Goal: Task Accomplishment & Management: Manage account settings

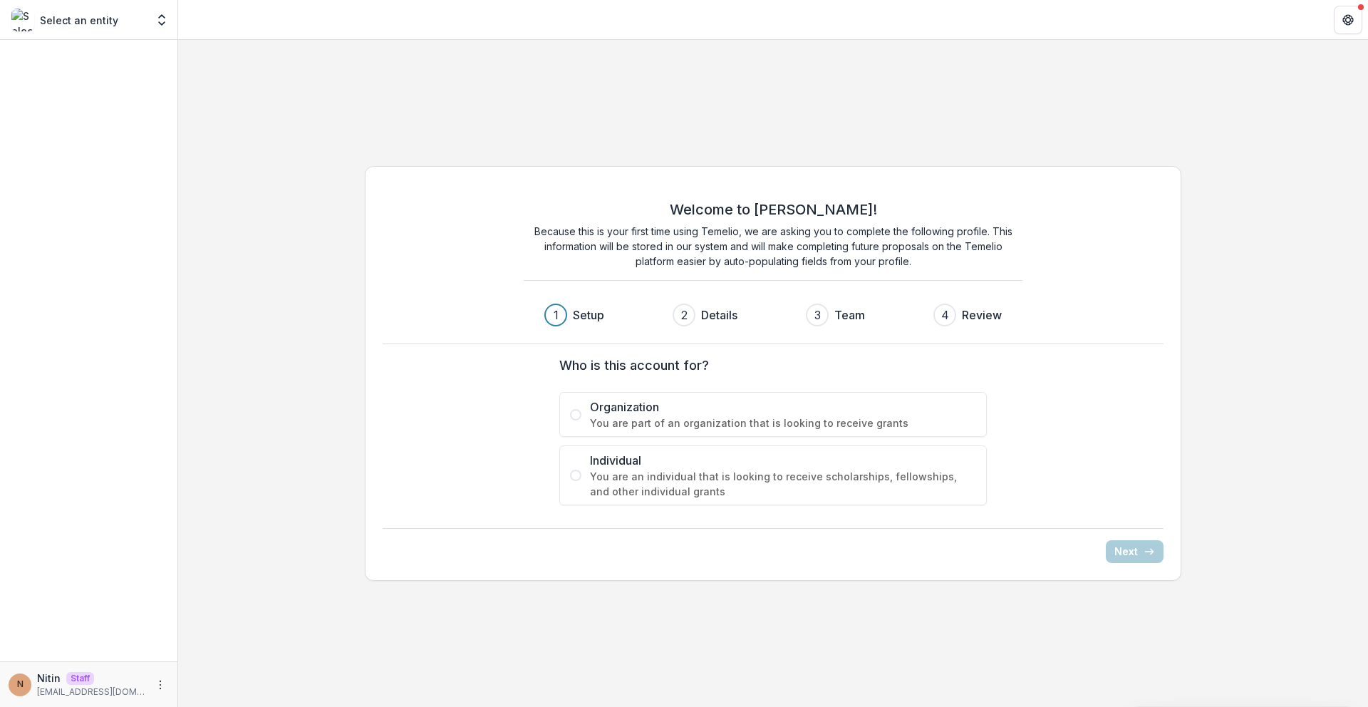
drag, startPoint x: 356, startPoint y: 24, endPoint x: 339, endPoint y: 25, distance: 16.4
click at [356, 25] on header at bounding box center [773, 19] width 1190 height 39
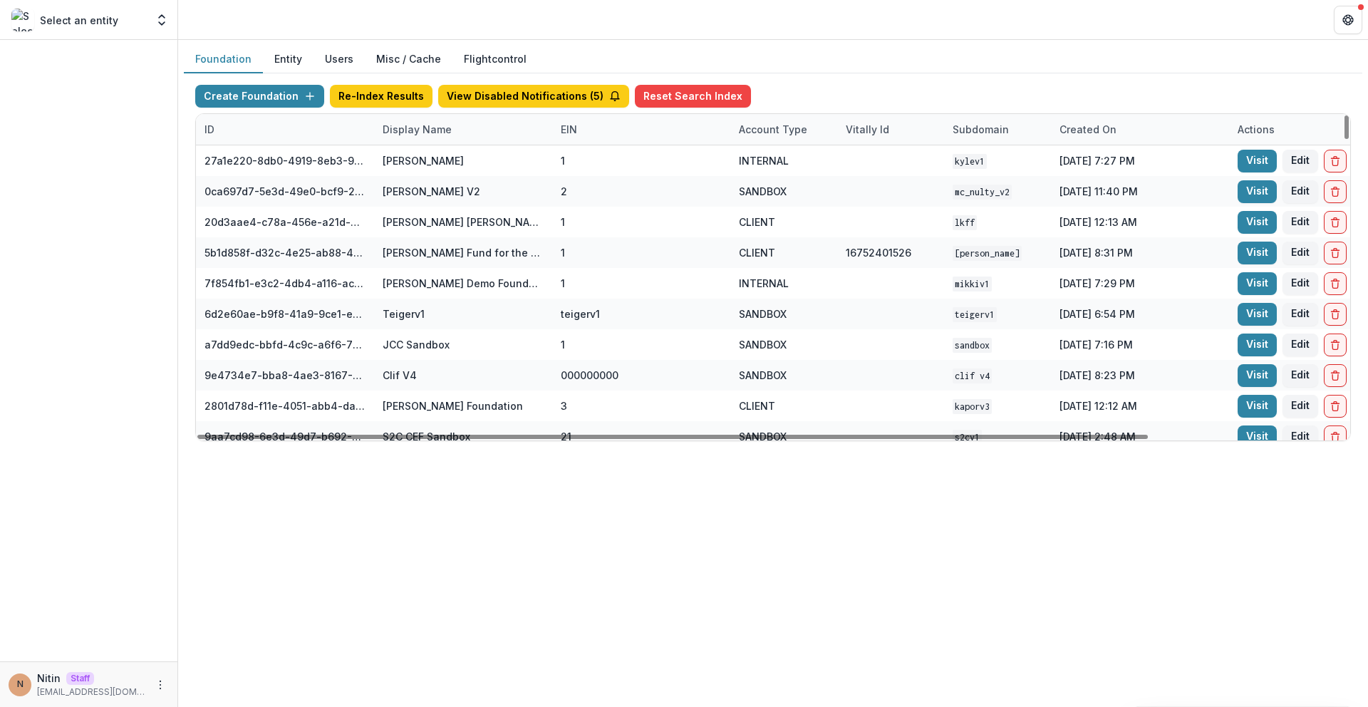
click at [438, 133] on div "Display Name" at bounding box center [417, 129] width 86 height 15
click at [447, 163] on input at bounding box center [462, 161] width 171 height 23
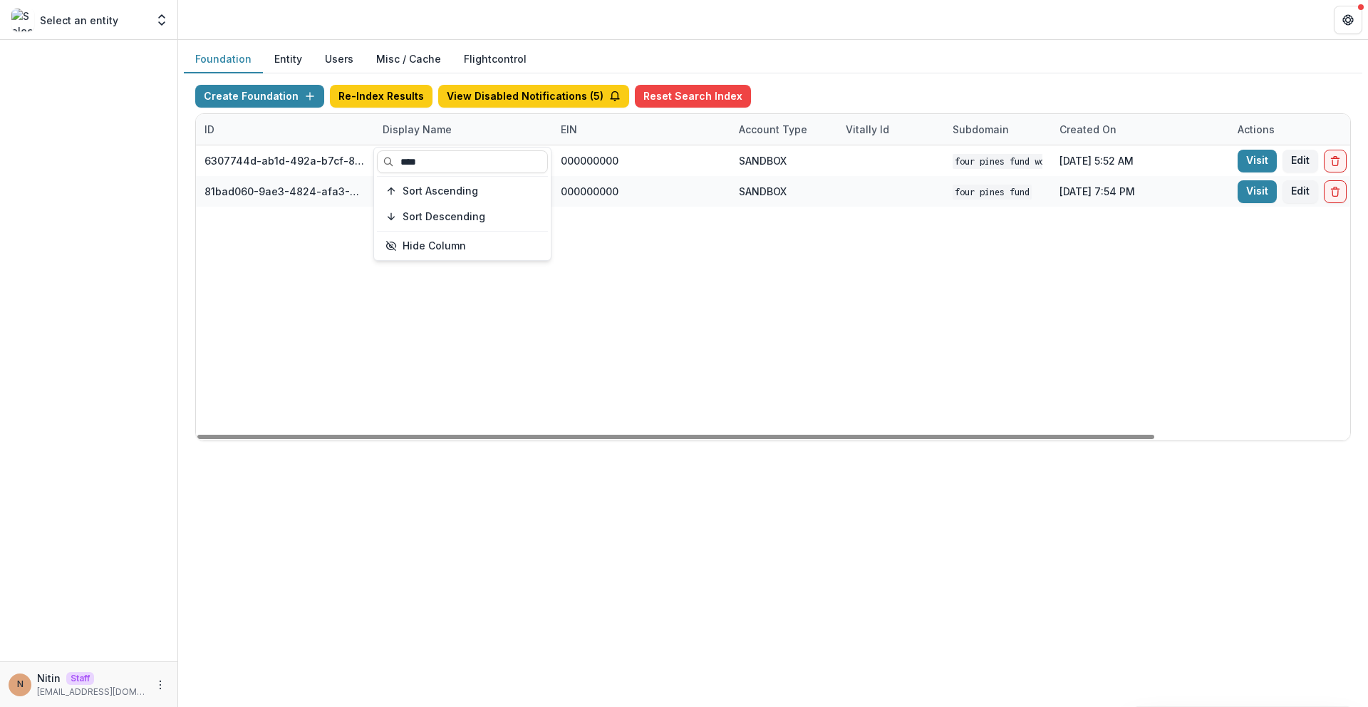
type input "****"
click at [670, 214] on div "6307744d-ab1d-492a-b7cf-8b923549dd23 Four Pines Fund Workflow Sandbox 000000000…" at bounding box center [890, 292] width 1389 height 295
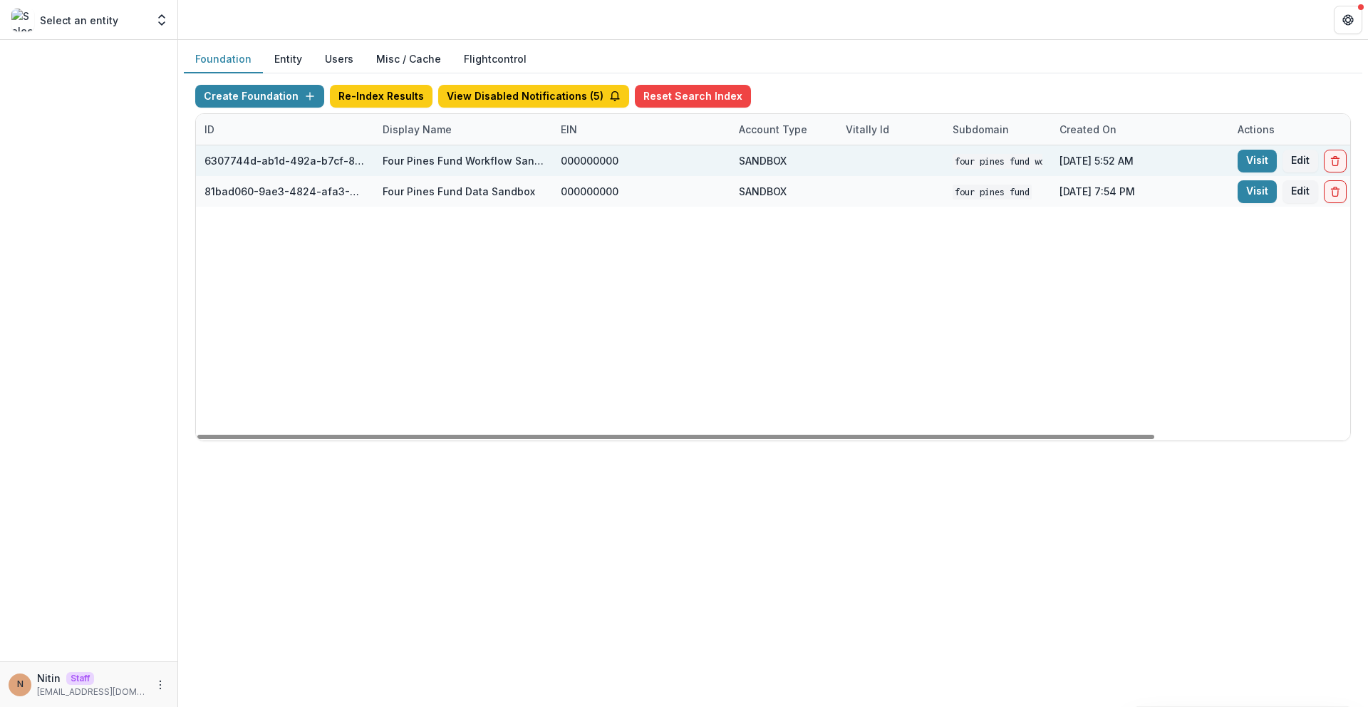
drag, startPoint x: 450, startPoint y: 131, endPoint x: 448, endPoint y: 145, distance: 14.3
click at [450, 132] on div "Display Name" at bounding box center [417, 129] width 86 height 15
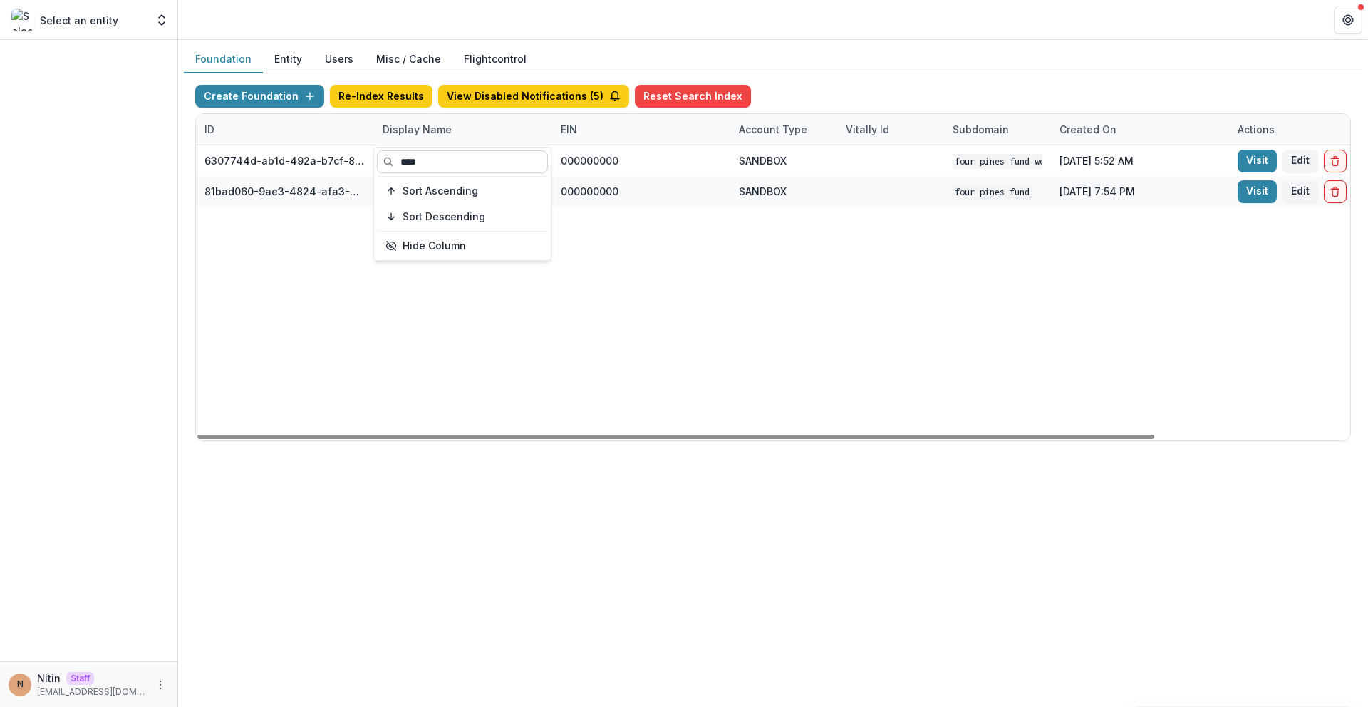
click at [443, 165] on input "****" at bounding box center [462, 161] width 171 height 23
type input "****"
click at [755, 254] on div "92b25275-b7ec-4743-b578-ab48cd6d66a4 Overlake Fund Workflow Sandbox 000000000 S…" at bounding box center [890, 292] width 1389 height 295
click at [502, 138] on div "Display Name" at bounding box center [463, 129] width 178 height 31
click at [489, 164] on input "****" at bounding box center [462, 161] width 171 height 23
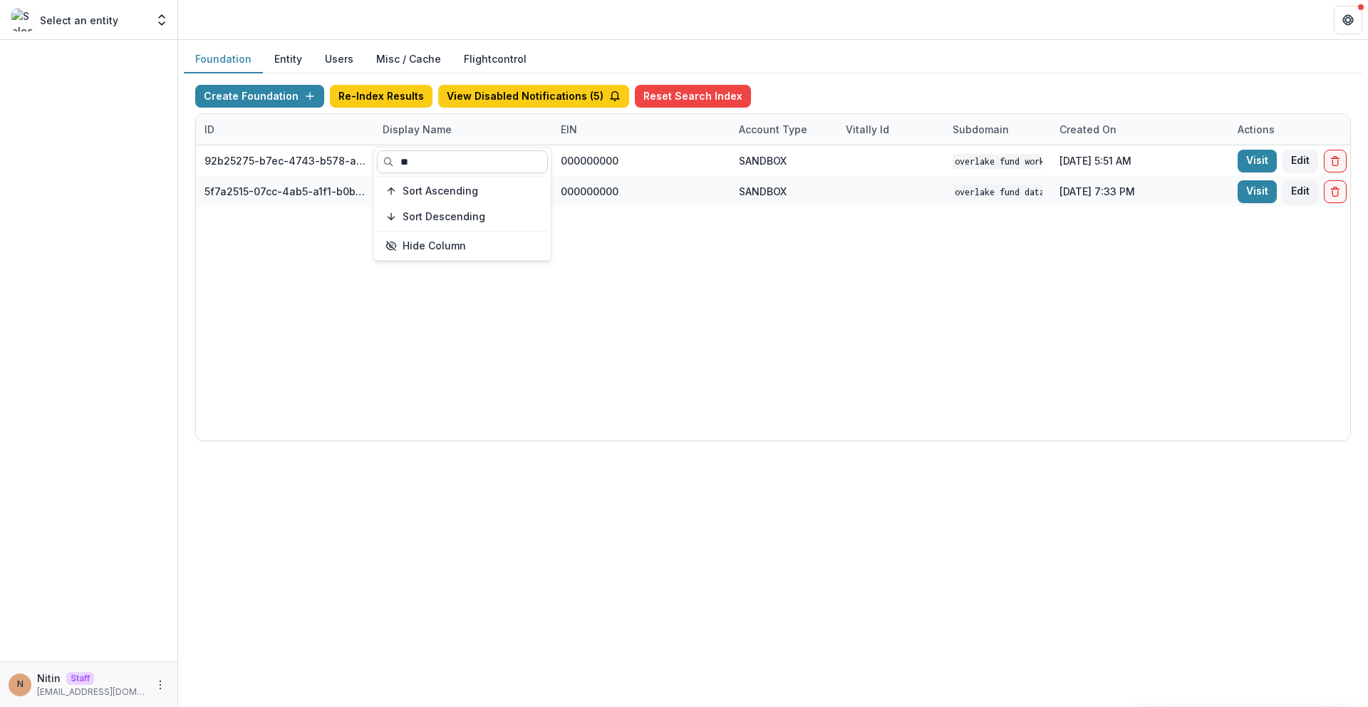
type input "***"
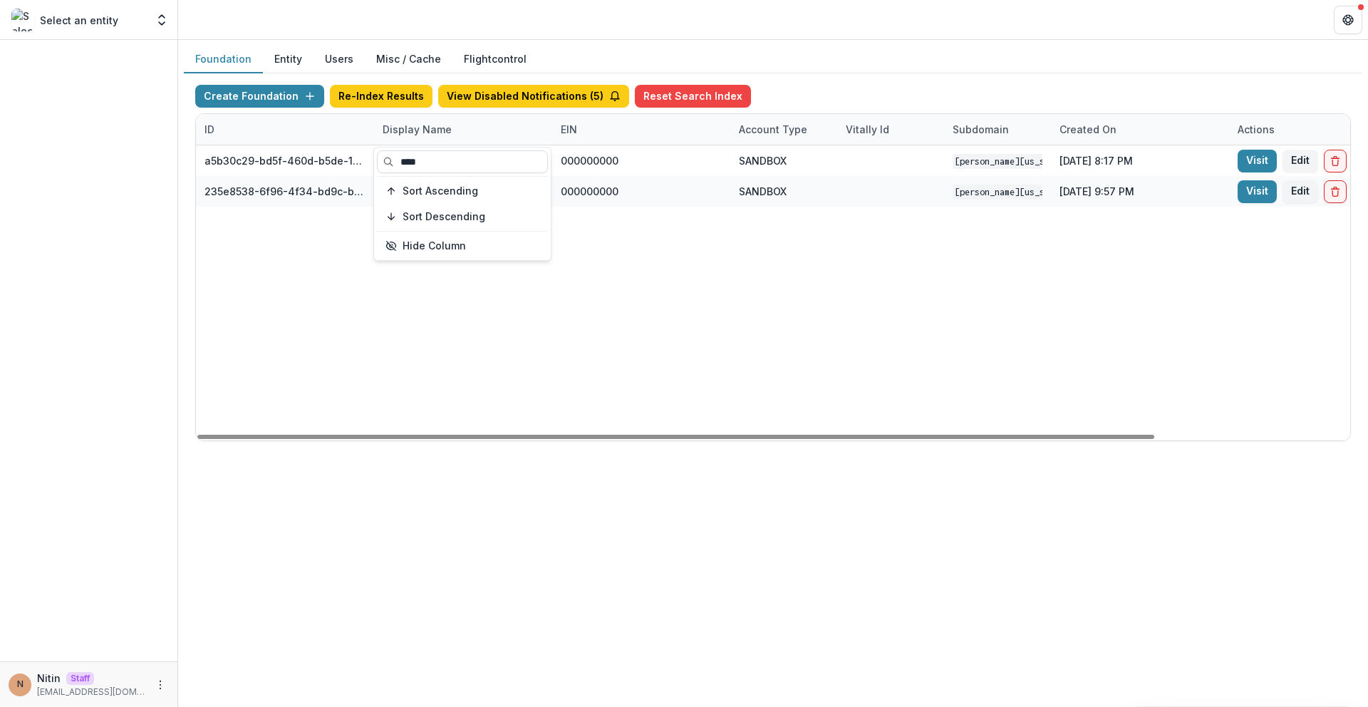
type input "****"
click at [896, 285] on div "a5b30c29-bd5f-460d-b5de-10f91c4c8fbf [PERSON_NAME][US_STATE] [PERSON_NAME] Work…" at bounding box center [890, 292] width 1389 height 295
click at [496, 138] on div "Display Name" at bounding box center [463, 129] width 178 height 31
click at [477, 157] on input "****" at bounding box center [462, 161] width 171 height 23
type input "***"
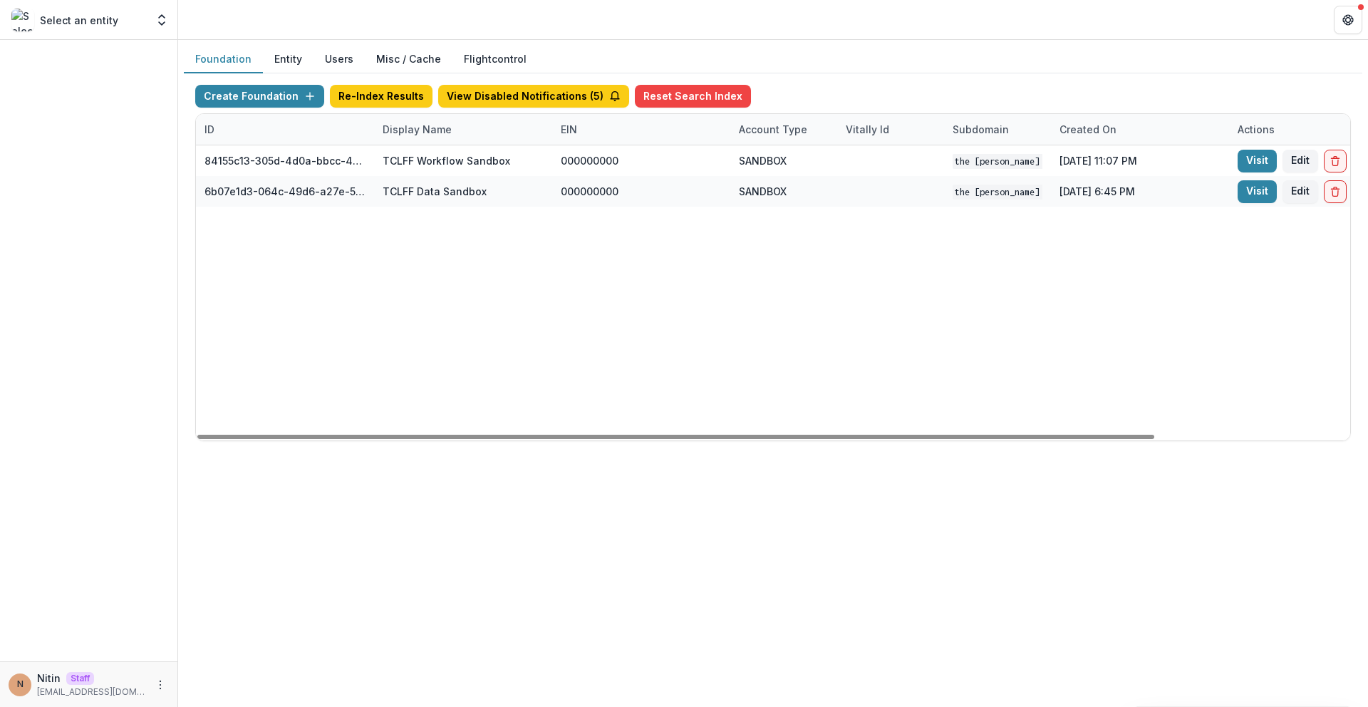
click at [743, 301] on div "84155c13-305d-4d0a-bbcc-4e8fb1a9ec77 TCLFF Workflow Sandbox 000000000 SANDBOX T…" at bounding box center [890, 292] width 1389 height 295
click at [435, 145] on div "ID Display Name EIN Account Type Vitally Id Subdomain Created on Actions Featur…" at bounding box center [890, 129] width 1389 height 31
drag, startPoint x: 437, startPoint y: 138, endPoint x: 433, endPoint y: 146, distance: 9.3
click at [437, 138] on div "Display Name" at bounding box center [463, 129] width 178 height 31
drag, startPoint x: 428, startPoint y: 155, endPoint x: 457, endPoint y: 164, distance: 30.4
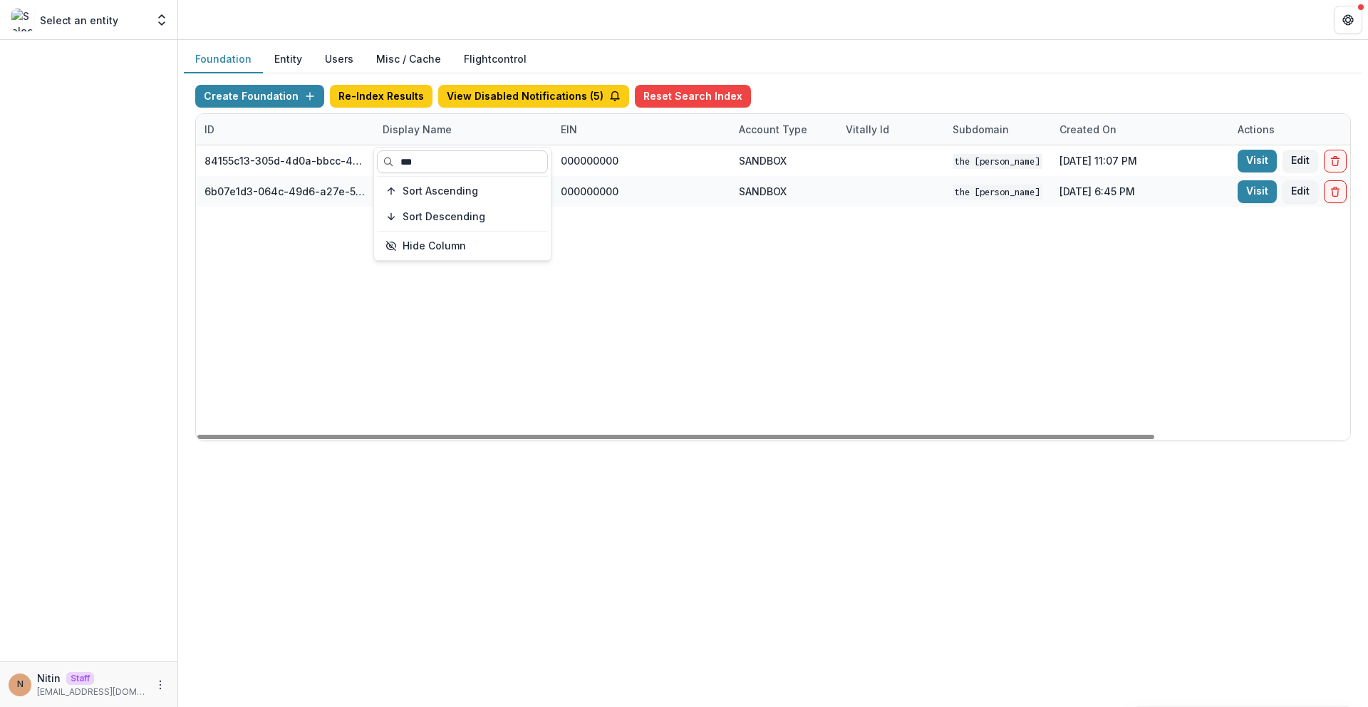
click at [428, 155] on input "***" at bounding box center [462, 161] width 171 height 23
click at [629, 262] on div "84155c13-305d-4d0a-bbcc-4e8fb1a9ec77 TCLFF Workflow Sandbox 000000000 SANDBOX T…" at bounding box center [890, 292] width 1389 height 295
click at [494, 135] on div "Display Name" at bounding box center [463, 129] width 178 height 31
click at [488, 161] on input "***" at bounding box center [462, 161] width 171 height 23
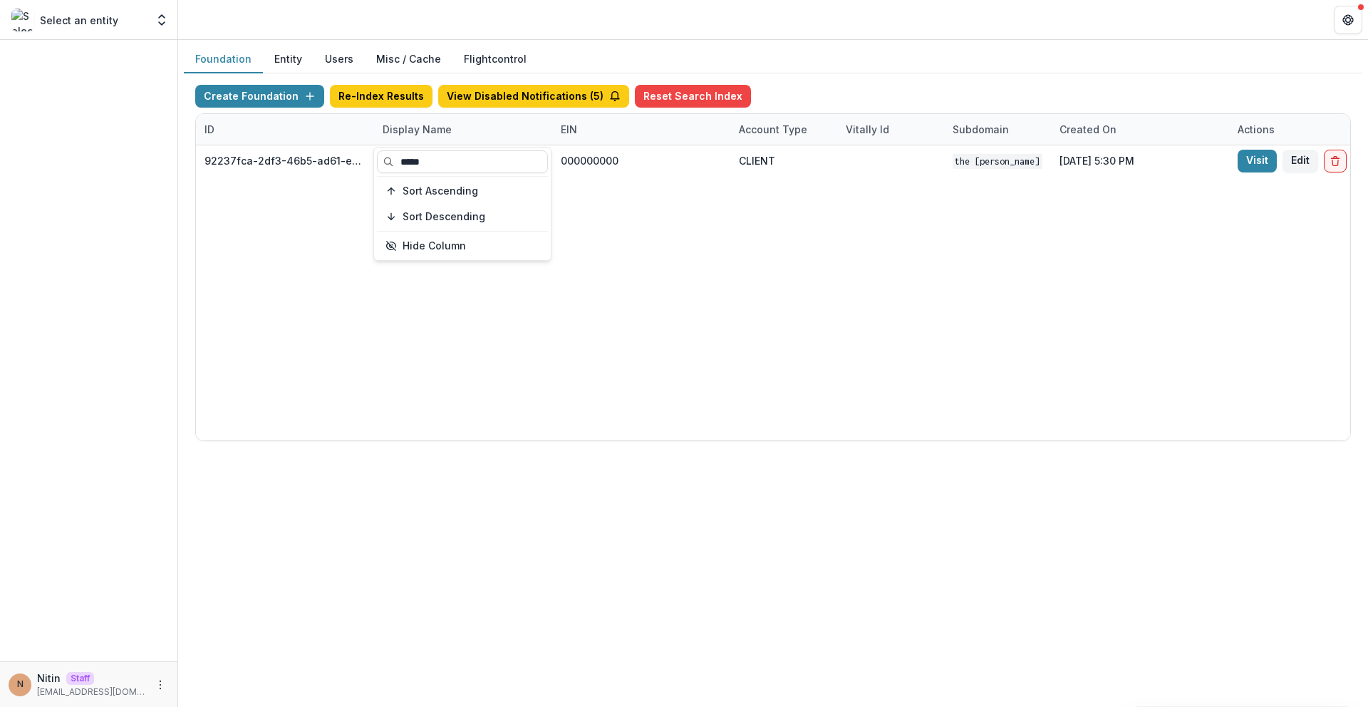
type input "*****"
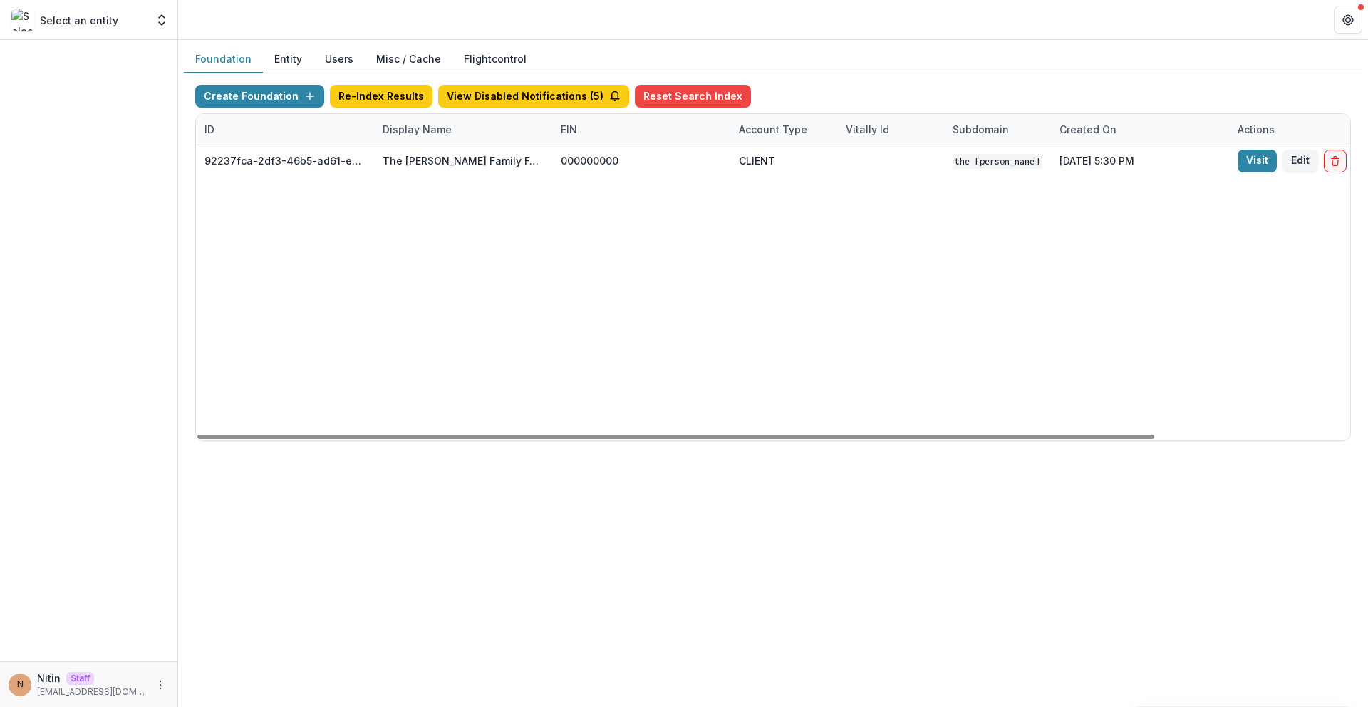
click at [671, 229] on div "92237fca-2df3-46b5-ad61-ea5926331418 The [PERSON_NAME] Family Foundation 000000…" at bounding box center [890, 292] width 1389 height 295
click at [393, 133] on div "Display Name" at bounding box center [417, 129] width 86 height 15
click at [414, 165] on input "*****" at bounding box center [462, 161] width 171 height 23
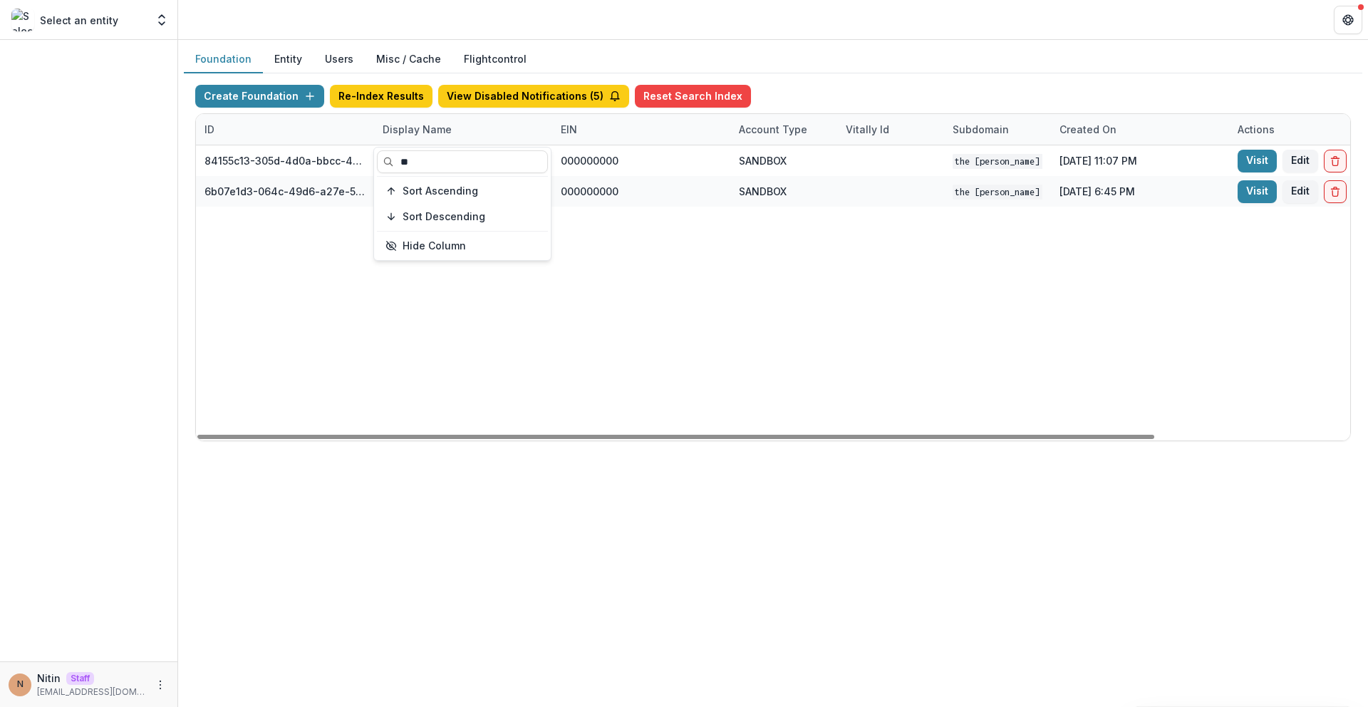
type input "**"
click at [514, 409] on div "84155c13-305d-4d0a-bbcc-4e8fb1a9ec77 TCLFF Workflow Sandbox 000000000 SANDBOX T…" at bounding box center [890, 292] width 1389 height 295
click at [436, 140] on div "Display Name" at bounding box center [463, 129] width 178 height 31
click at [421, 155] on input "**" at bounding box center [462, 161] width 171 height 23
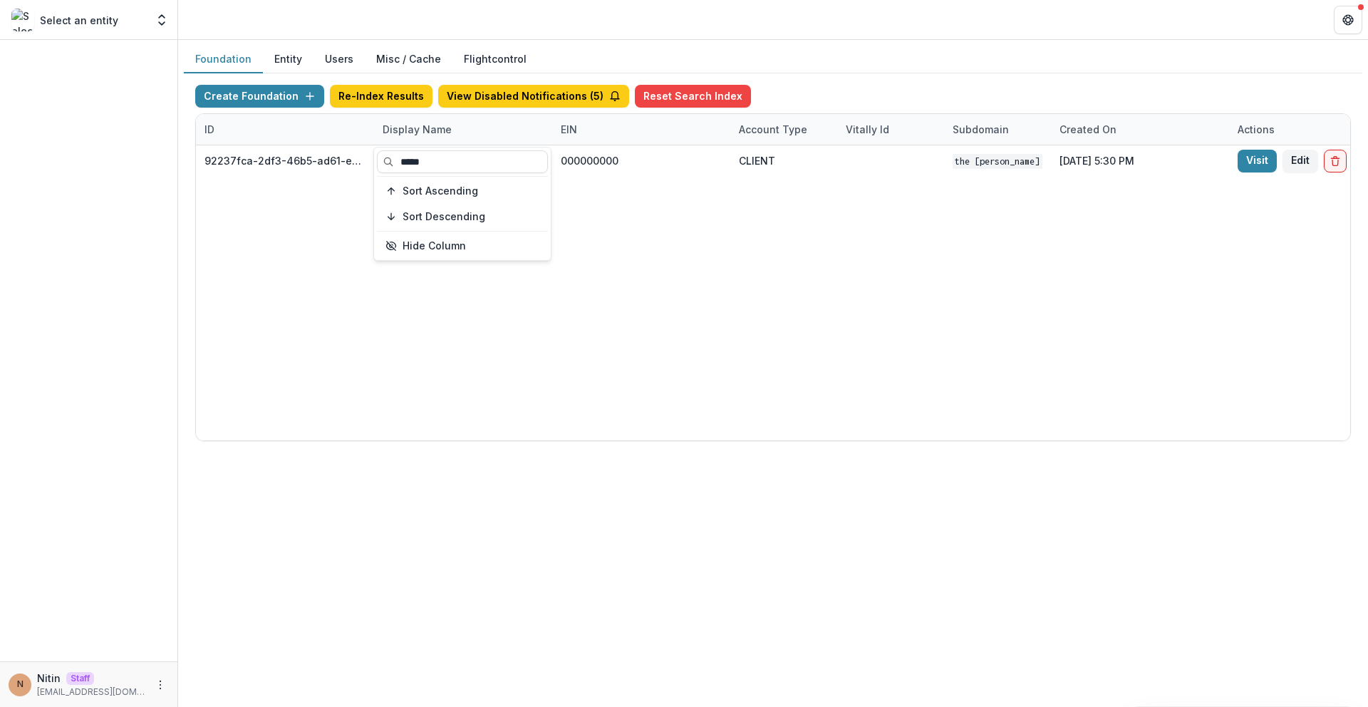
type input "*****"
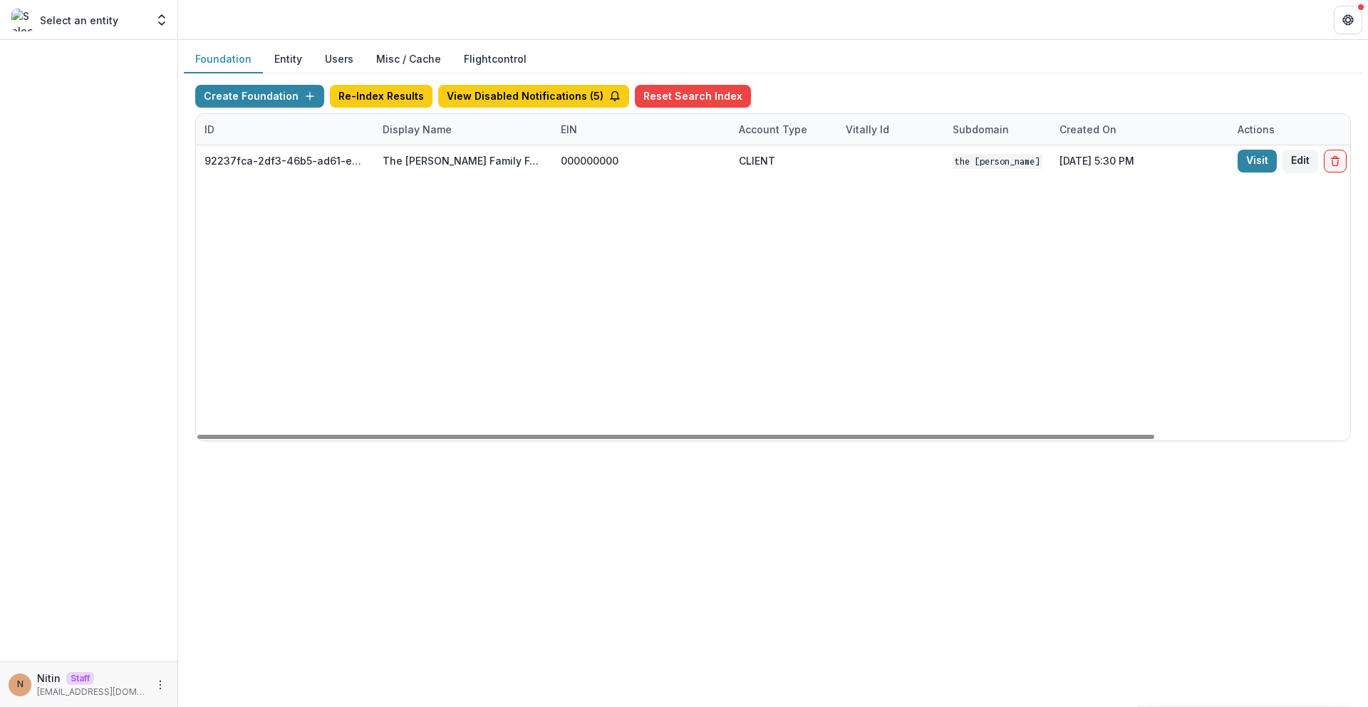
click at [983, 293] on div "92237fca-2df3-46b5-ad61-ea5926331418 The [PERSON_NAME] Family Foundation 000000…" at bounding box center [890, 292] width 1389 height 295
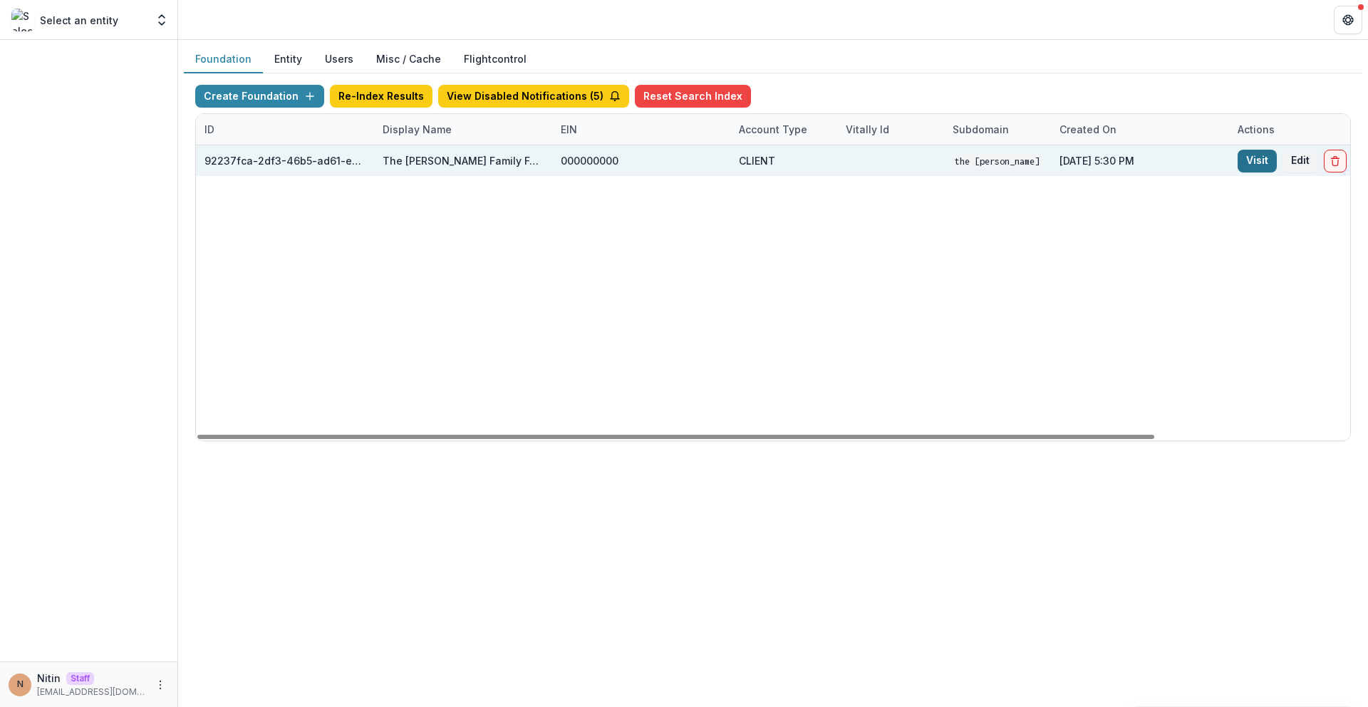
click at [1255, 159] on link "Visit" at bounding box center [1257, 161] width 39 height 23
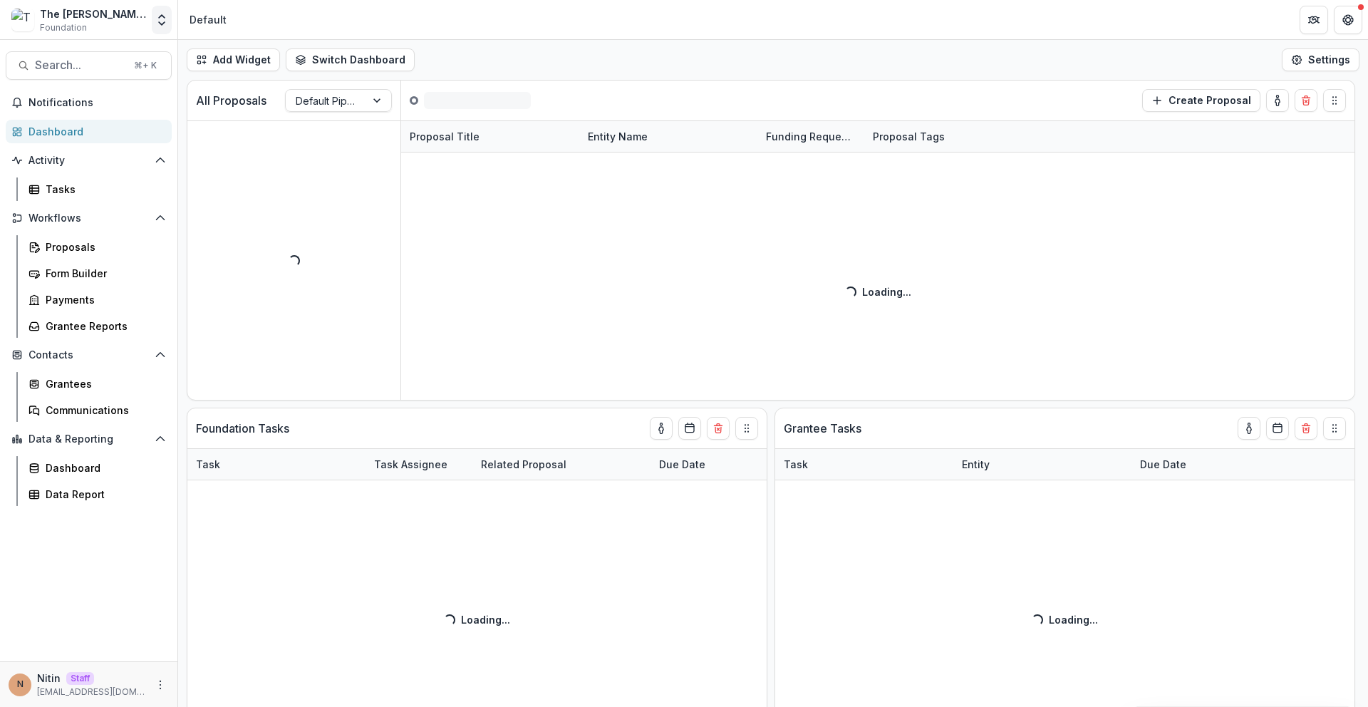
click at [159, 24] on icon "Open entity switcher" at bounding box center [162, 20] width 14 height 14
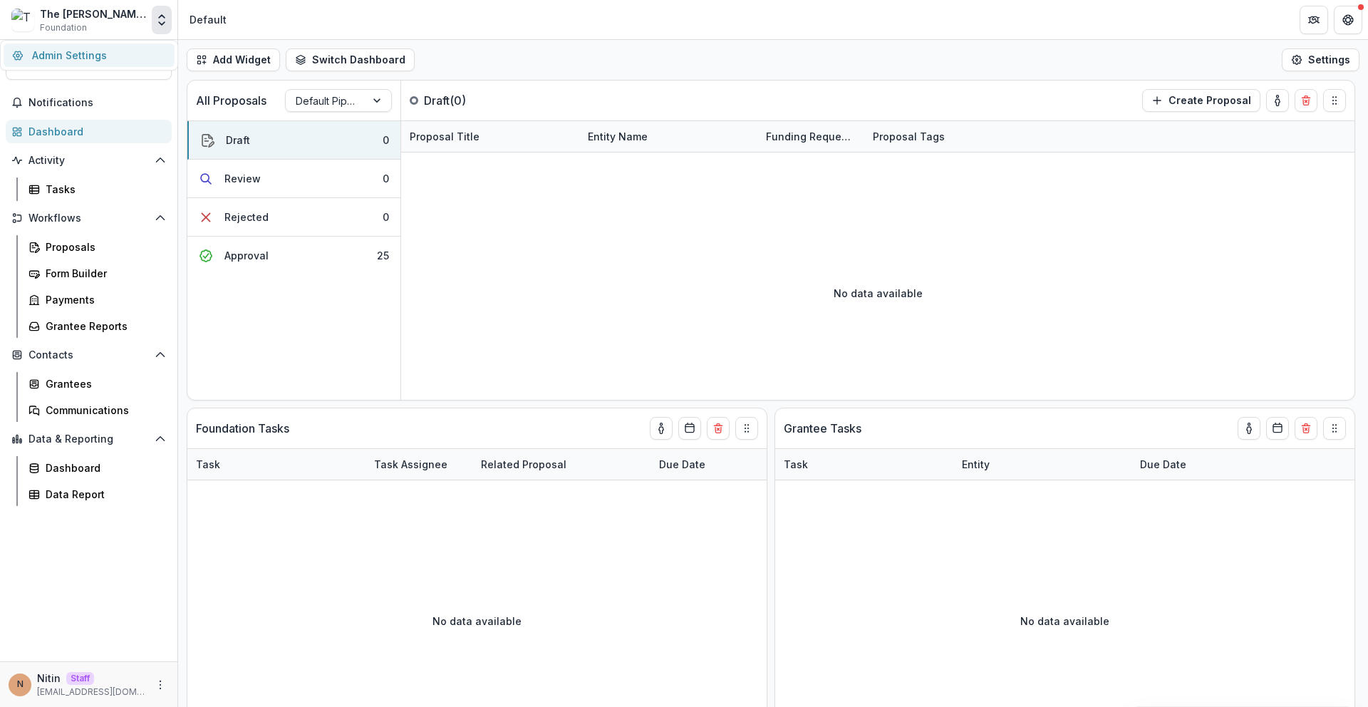
click at [128, 53] on link "Admin Settings" at bounding box center [89, 55] width 171 height 24
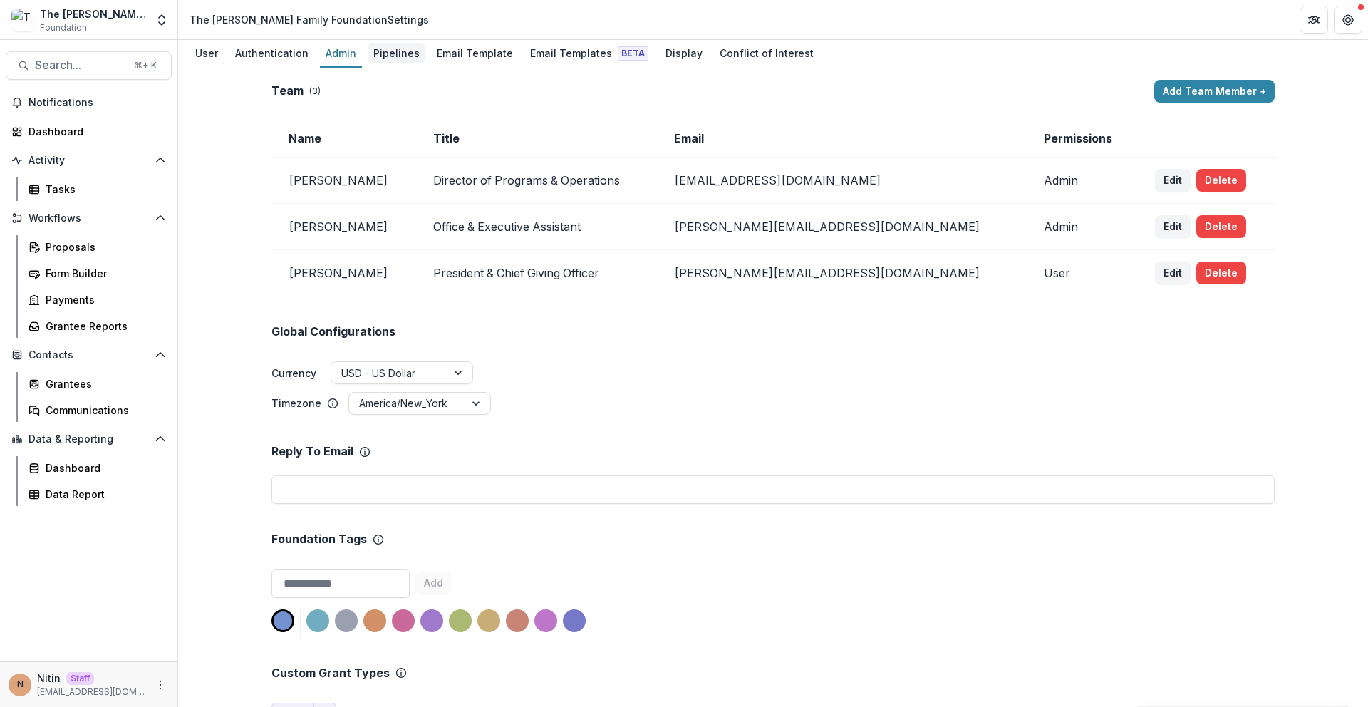
click at [414, 53] on div "Pipelines" at bounding box center [397, 53] width 58 height 21
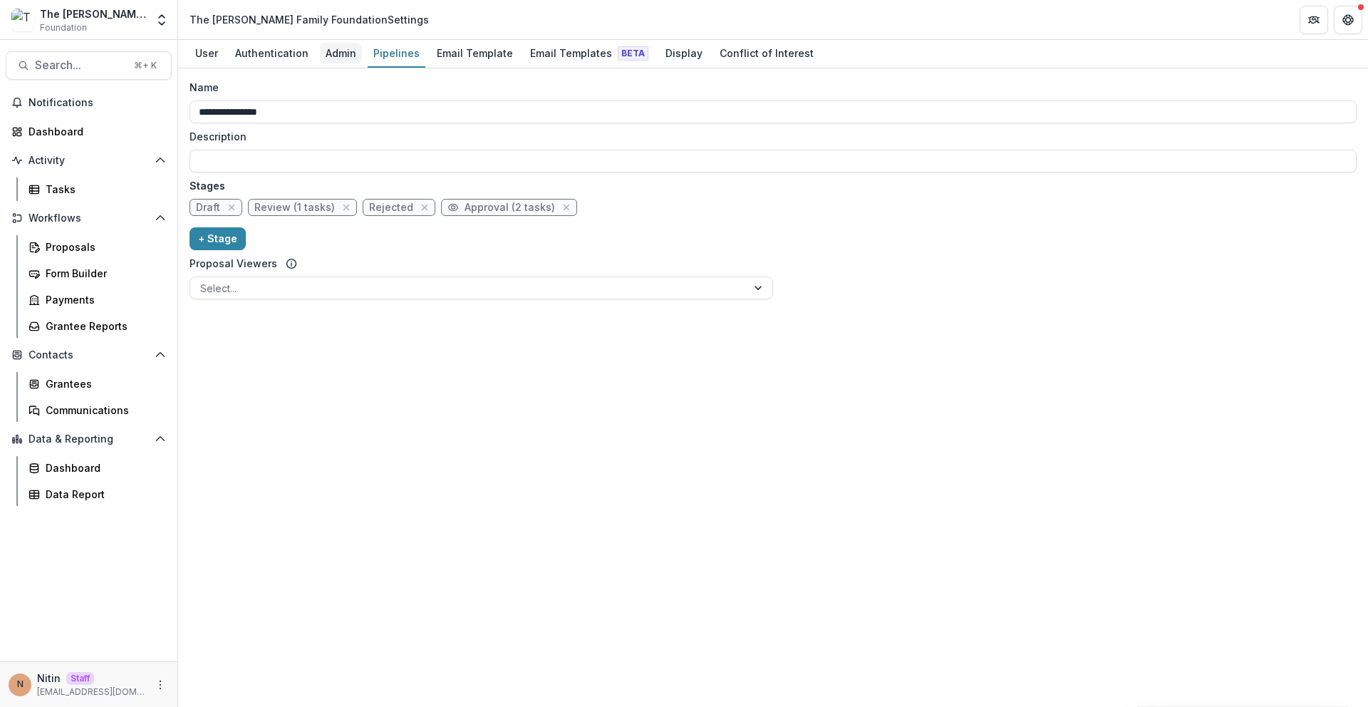
click at [335, 55] on div "Admin" at bounding box center [341, 53] width 42 height 21
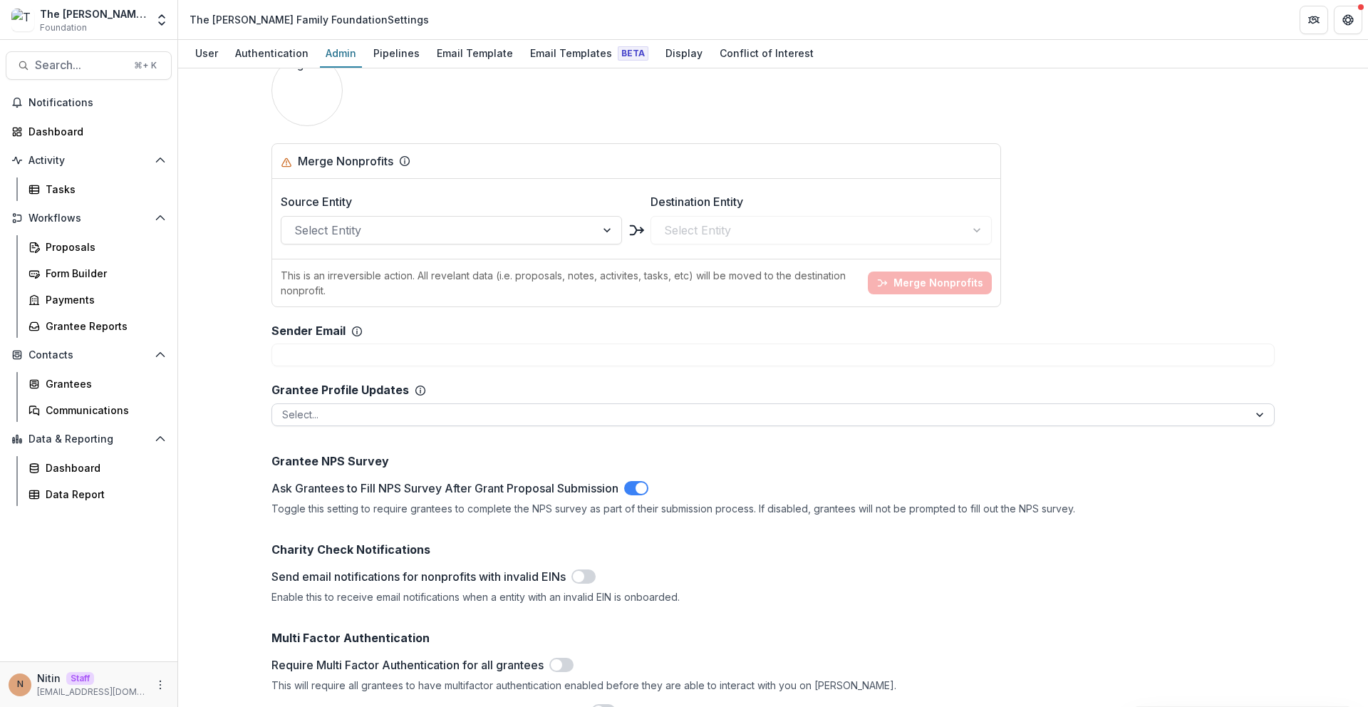
scroll to position [1188, 0]
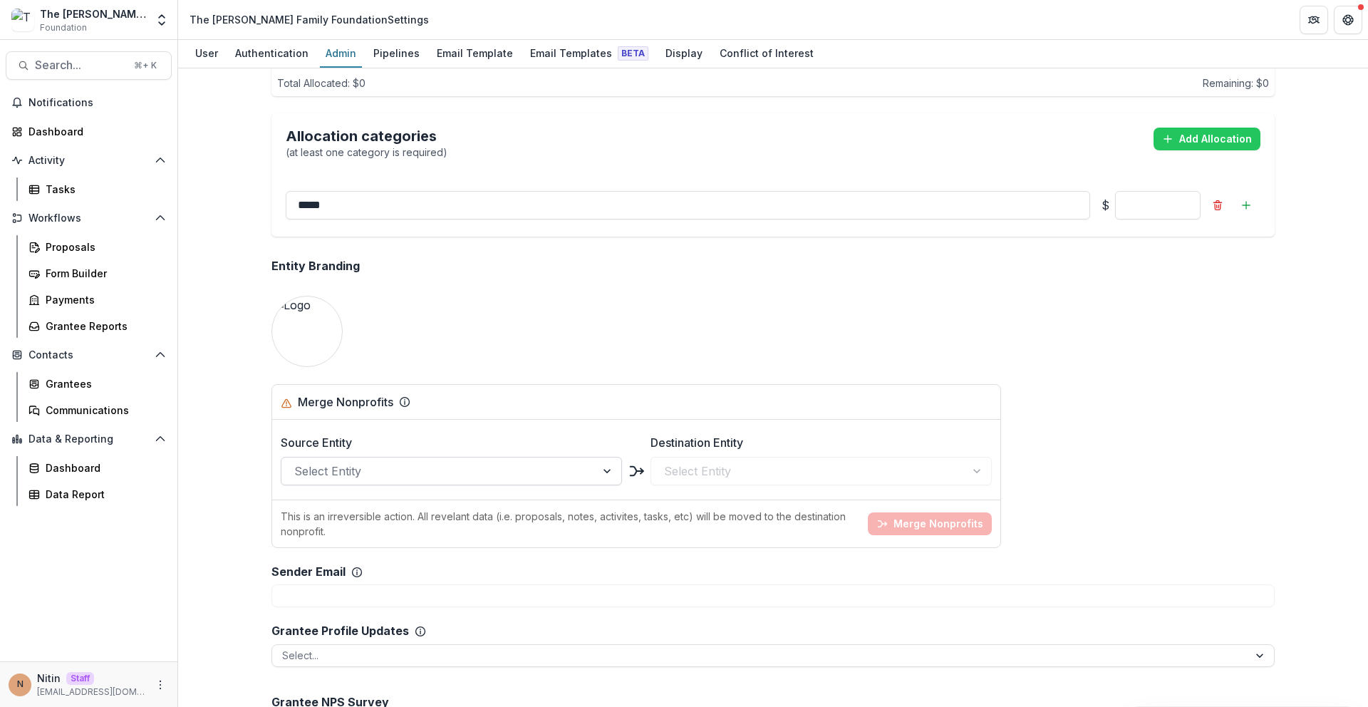
click at [337, 461] on div at bounding box center [438, 471] width 289 height 20
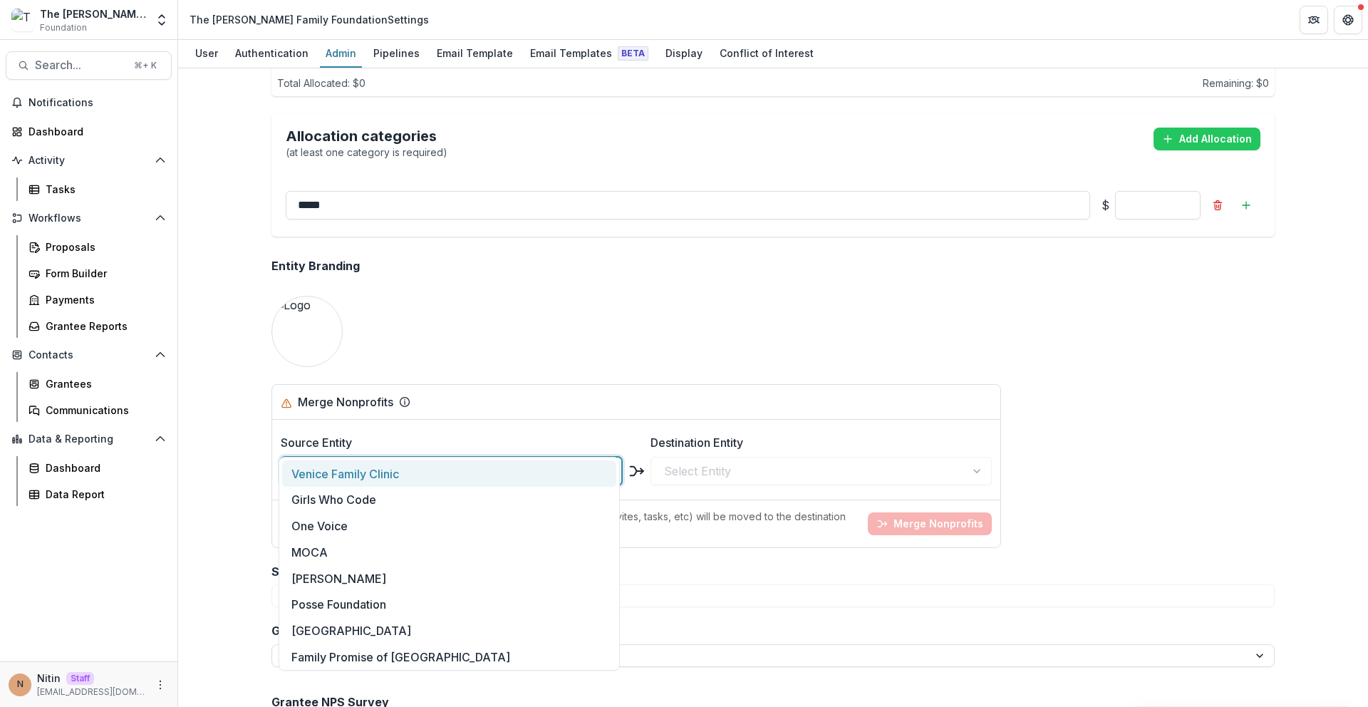
click at [224, 455] on div "Team ( 3 ) Add Team Member + Name Title Email Permissions [PERSON_NAME] Directo…" at bounding box center [773, 387] width 1190 height 638
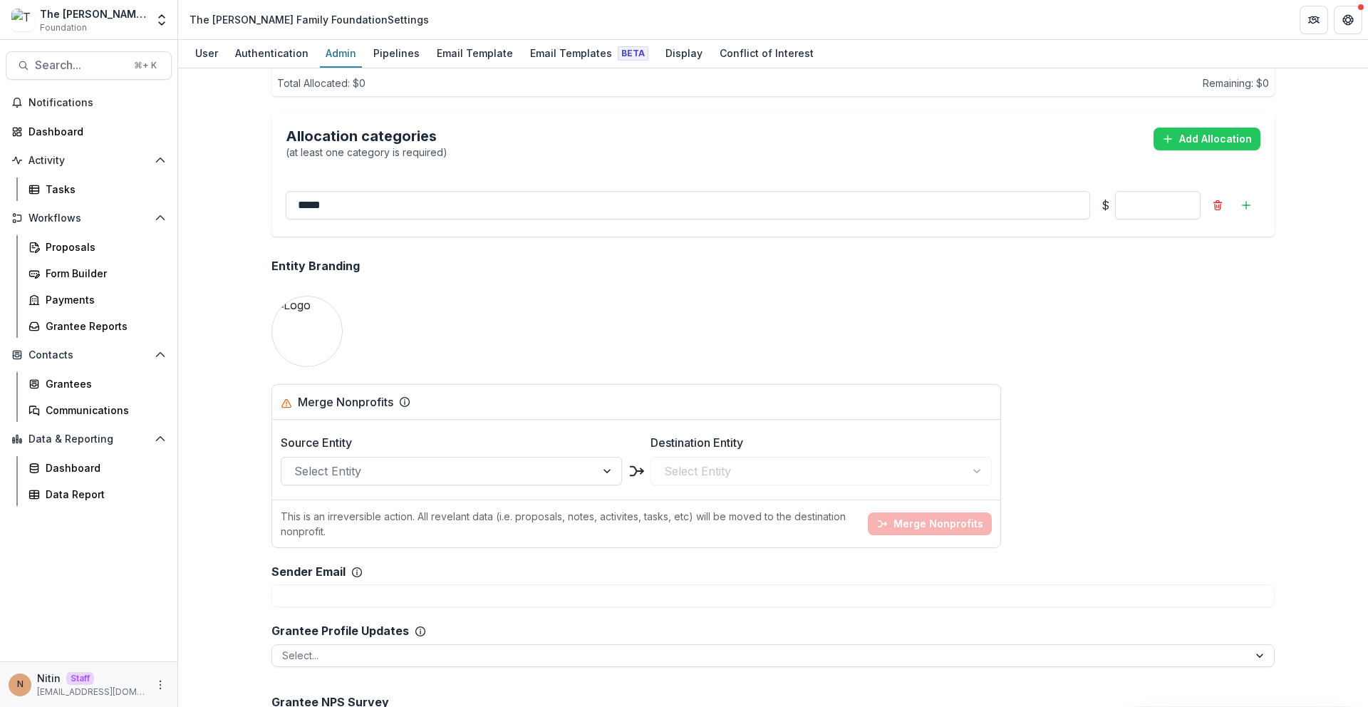
click at [714, 457] on div "Select Entity" at bounding box center [821, 471] width 341 height 29
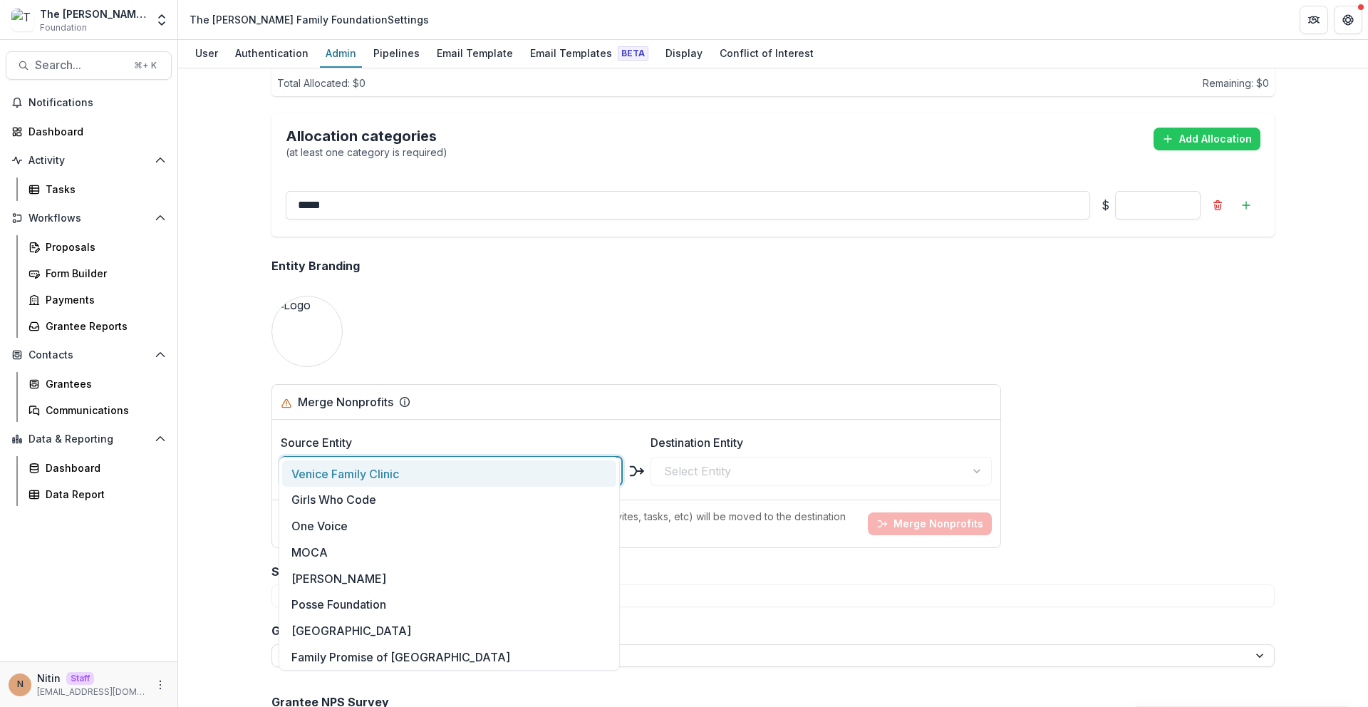
click at [515, 461] on div at bounding box center [438, 471] width 289 height 20
click at [472, 497] on div "Girls Who Code" at bounding box center [449, 500] width 334 height 26
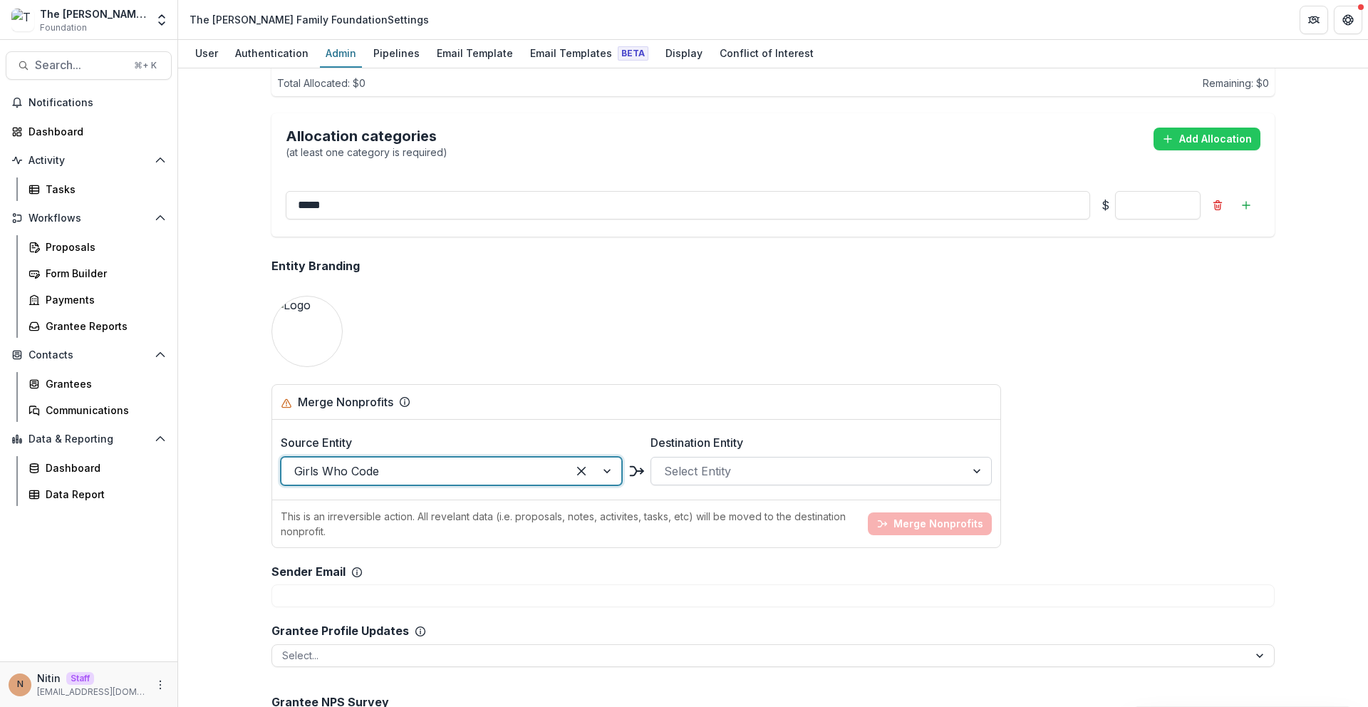
click at [685, 457] on div "Select Entity" at bounding box center [821, 471] width 341 height 29
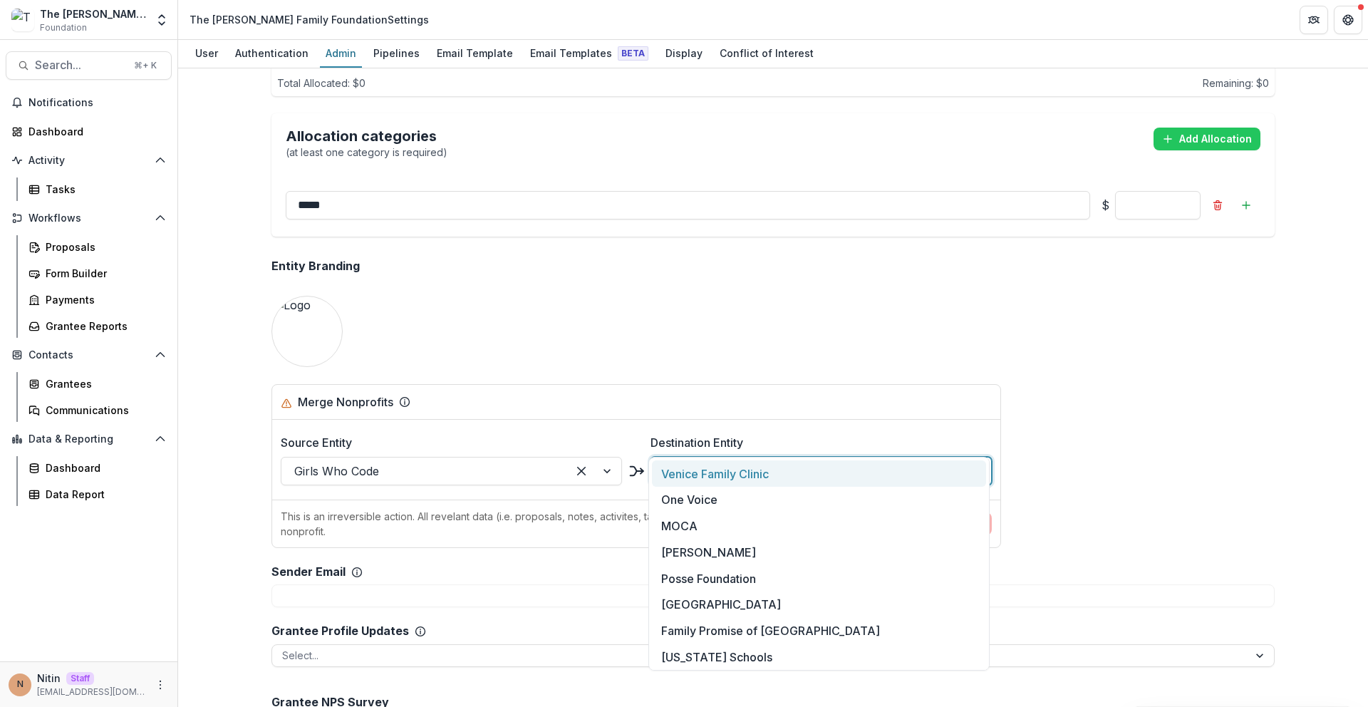
click at [705, 393] on div "Merge Nonprofits" at bounding box center [636, 401] width 711 height 17
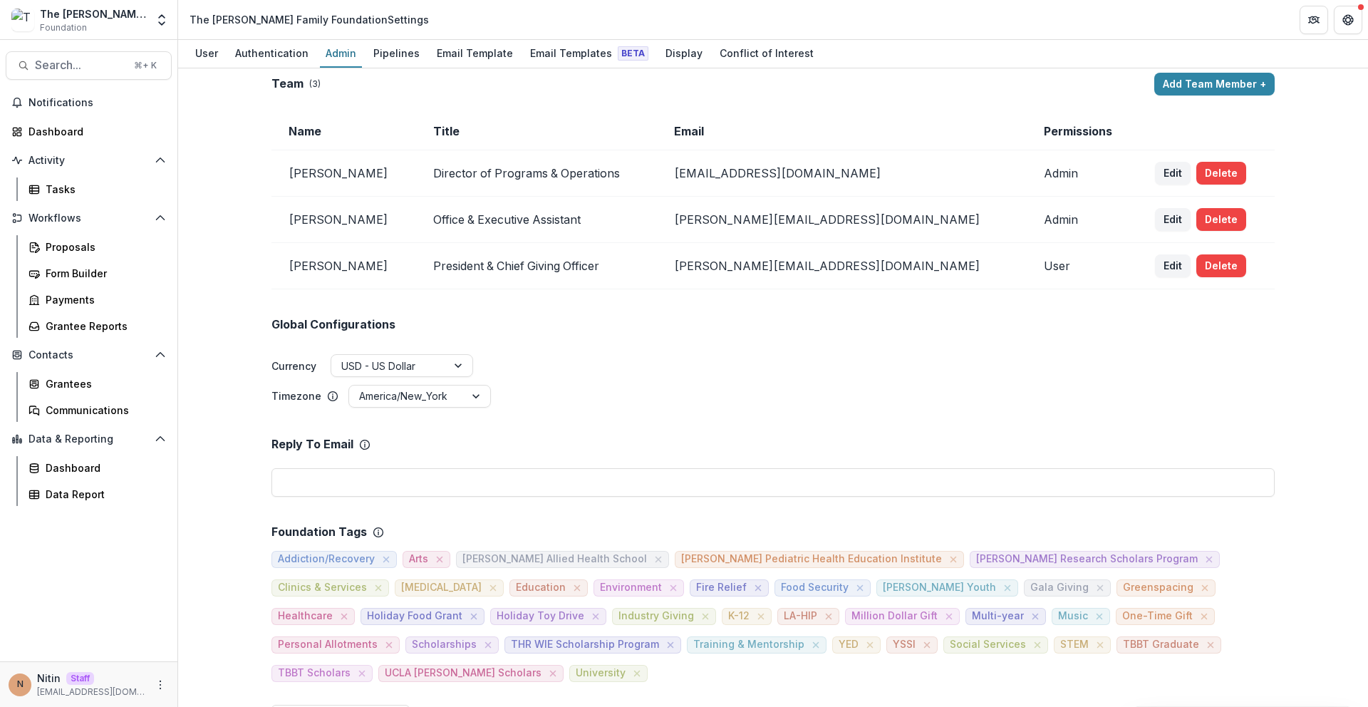
scroll to position [0, 0]
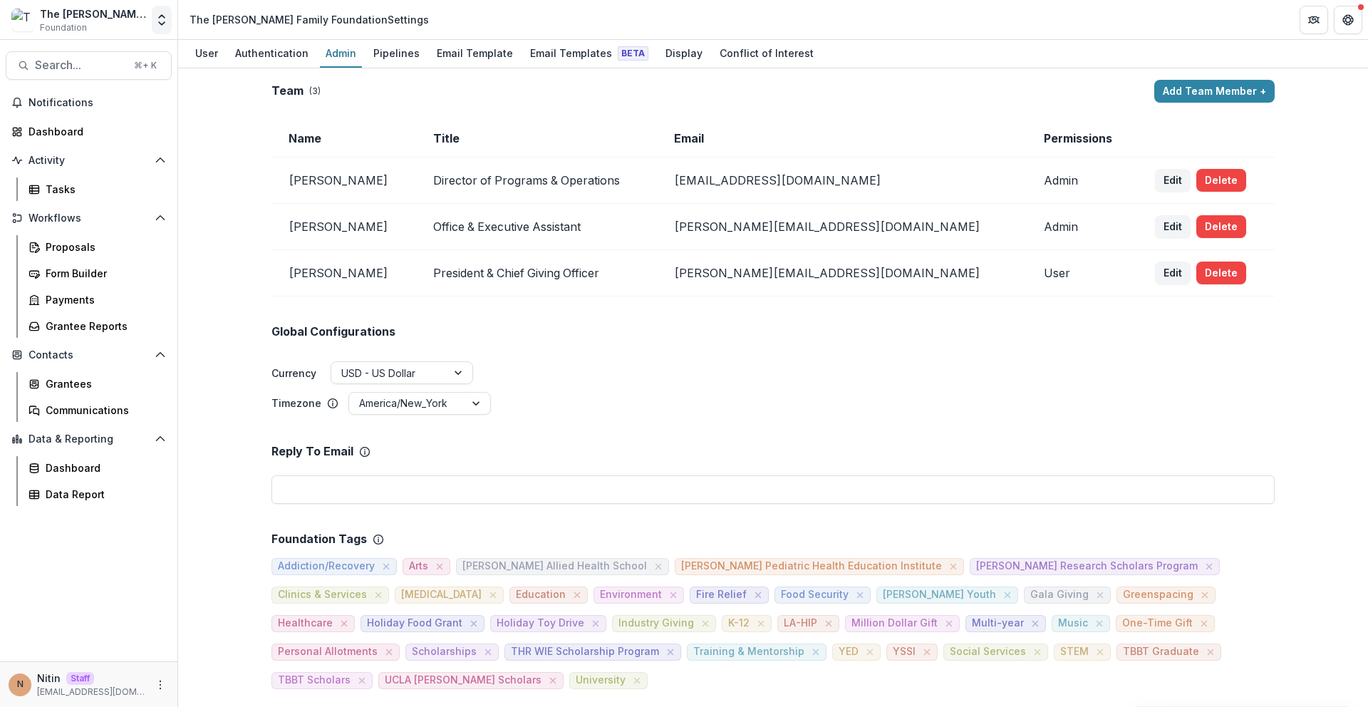
click at [162, 20] on icon "Open entity switcher" at bounding box center [162, 20] width 14 height 14
click at [257, 244] on div "Team ( 3 ) Add Team Member + Name Title Email Permissions [PERSON_NAME] Directo…" at bounding box center [773, 387] width 1190 height 638
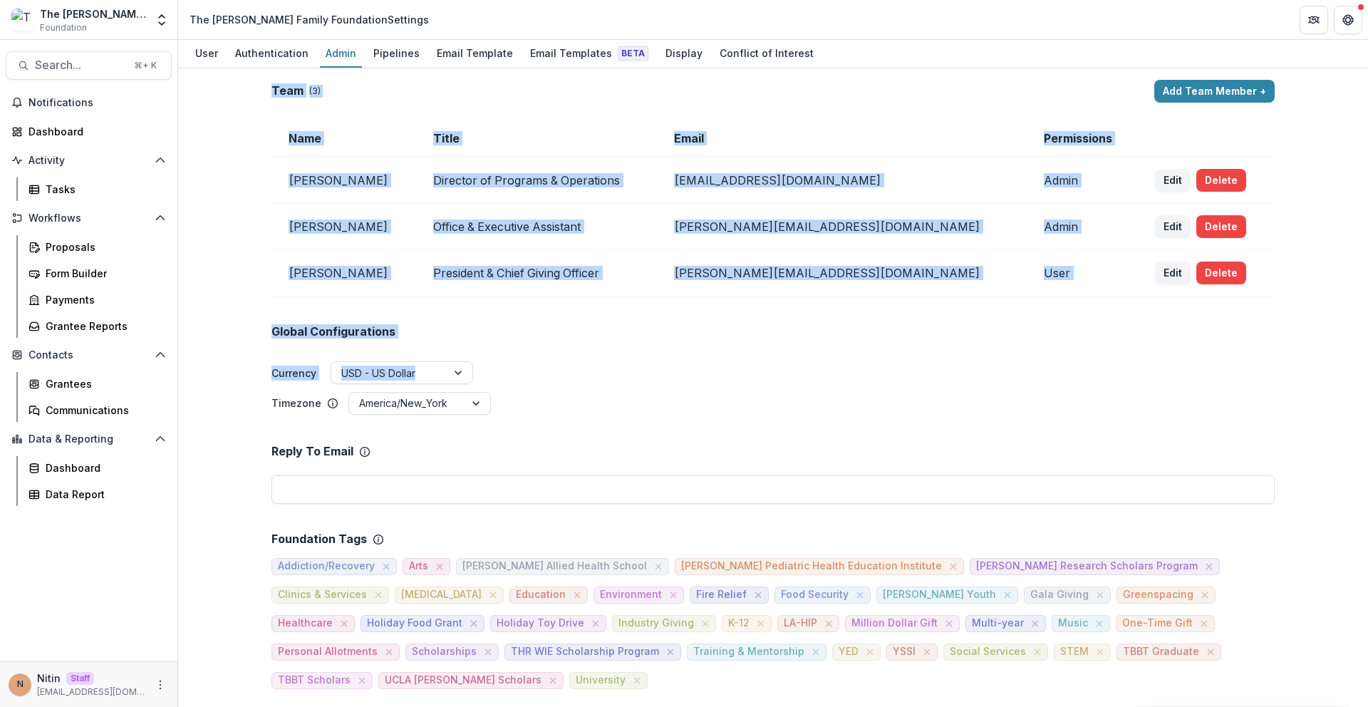
drag, startPoint x: 547, startPoint y: 299, endPoint x: 549, endPoint y: 316, distance: 17.2
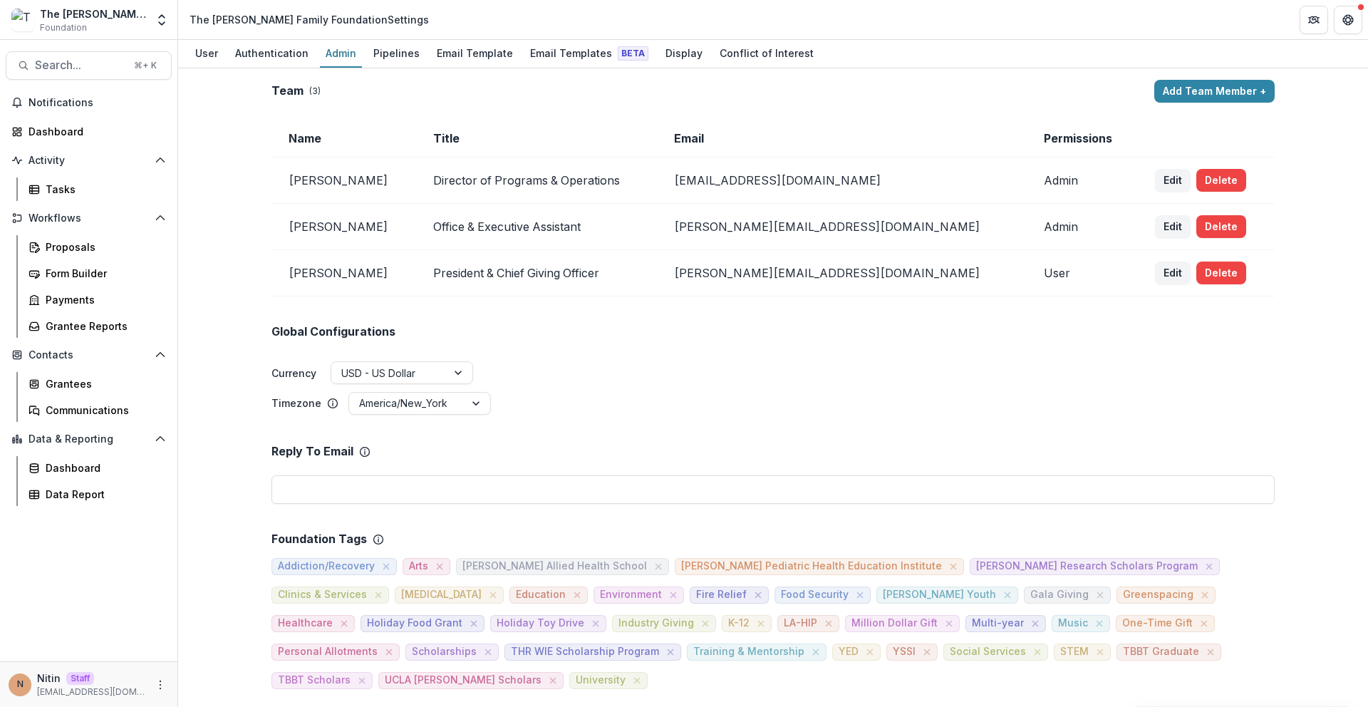
click at [584, 325] on div "Global Configurations Currency USD - US Dollar Timezone America/New_York" at bounding box center [772, 356] width 1003 height 120
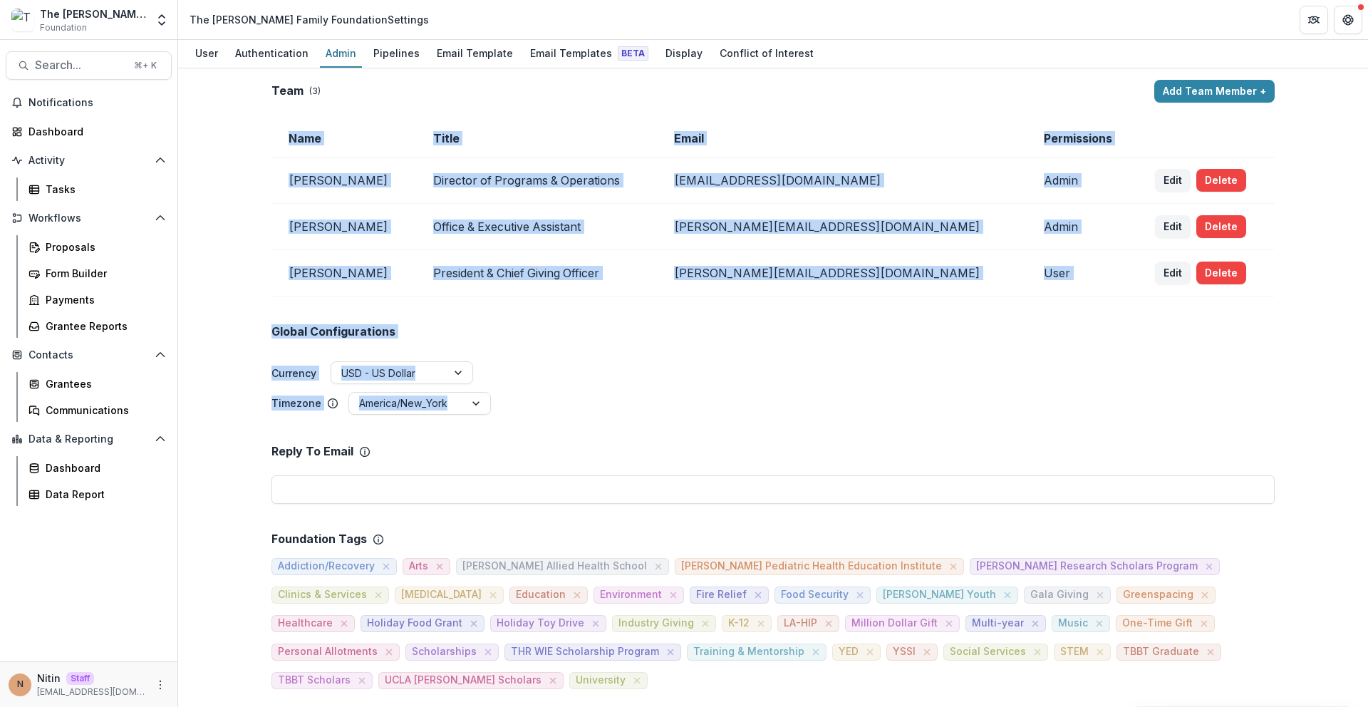
drag, startPoint x: 794, startPoint y: 405, endPoint x: 278, endPoint y: 131, distance: 584.3
click at [278, 132] on td "Name" at bounding box center [343, 139] width 145 height 38
drag, startPoint x: 411, startPoint y: 246, endPoint x: 664, endPoint y: 453, distance: 327.1
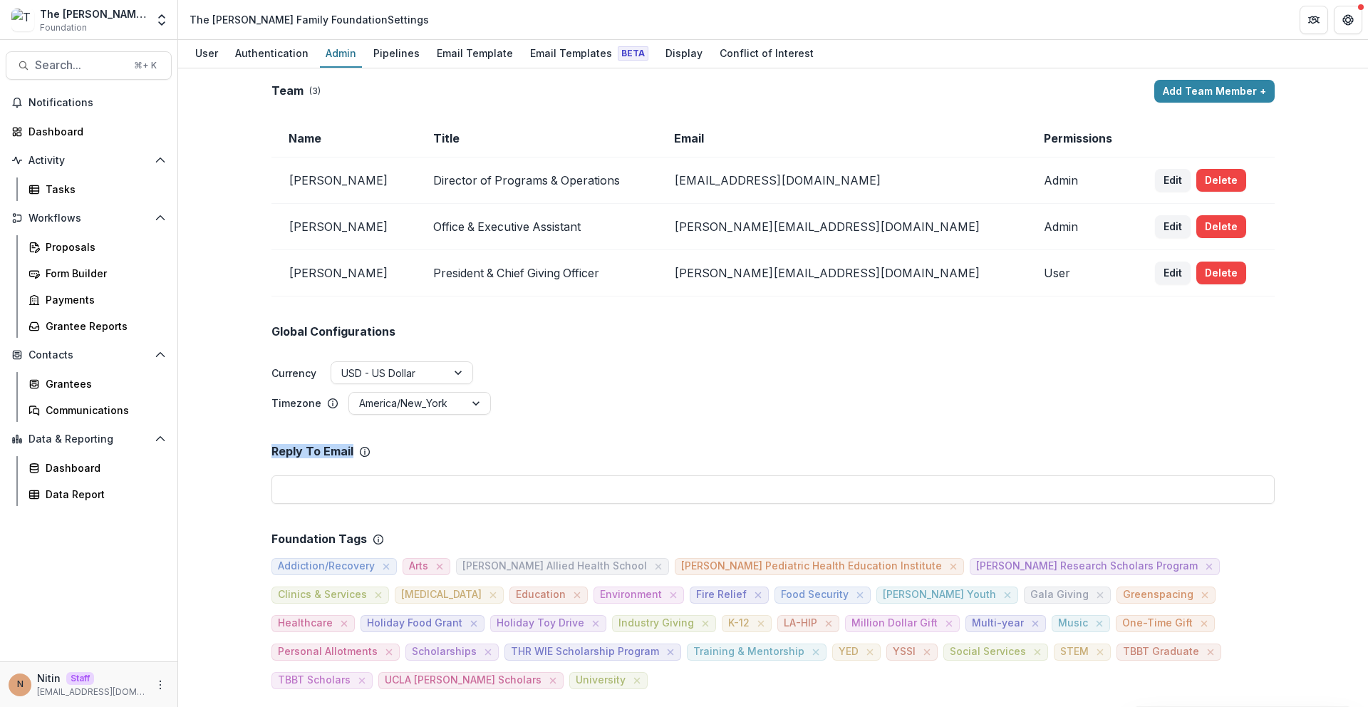
drag, startPoint x: 311, startPoint y: 451, endPoint x: 257, endPoint y: 456, distance: 53.7
drag, startPoint x: 249, startPoint y: 456, endPoint x: 547, endPoint y: 450, distance: 297.9
click at [520, 450] on div "Team ( 3 ) Add Team Member + Name Title Email Permissions [PERSON_NAME] Directo…" at bounding box center [773, 387] width 1190 height 638
click at [95, 248] on div "Proposals" at bounding box center [103, 246] width 115 height 15
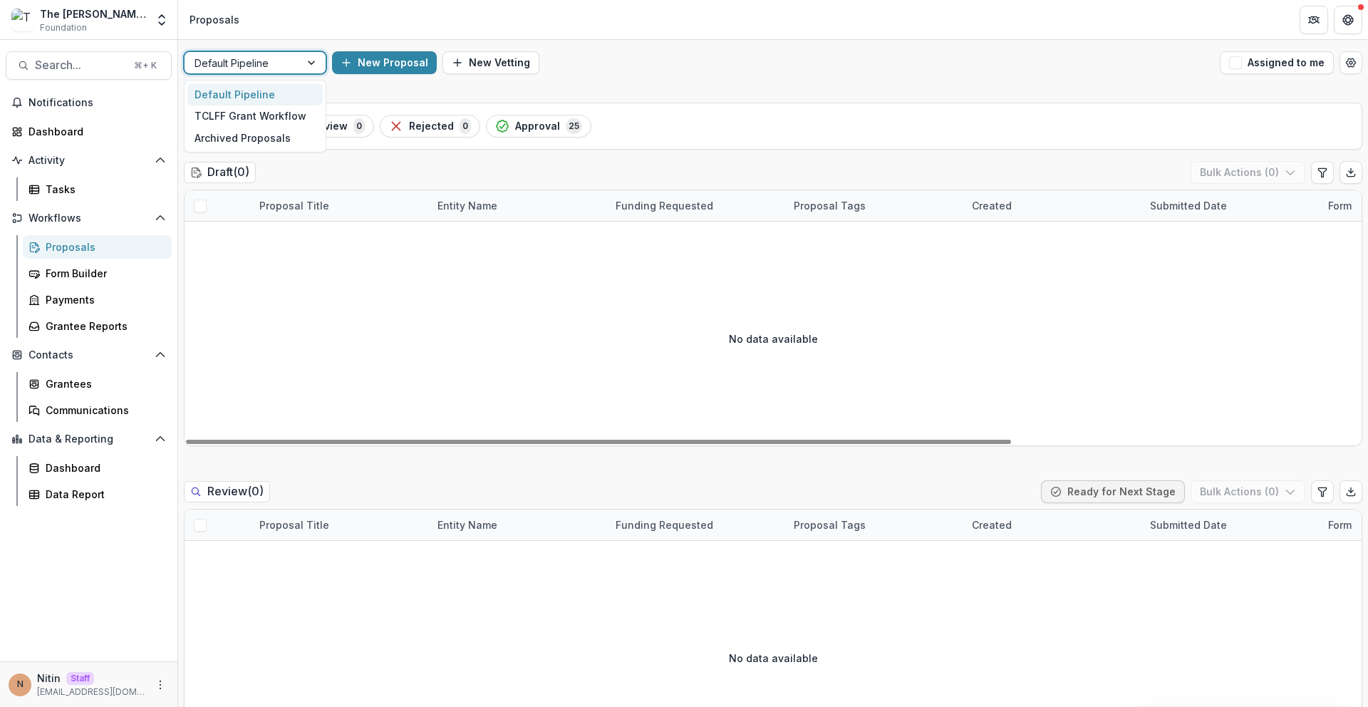
click at [285, 65] on div at bounding box center [242, 63] width 95 height 18
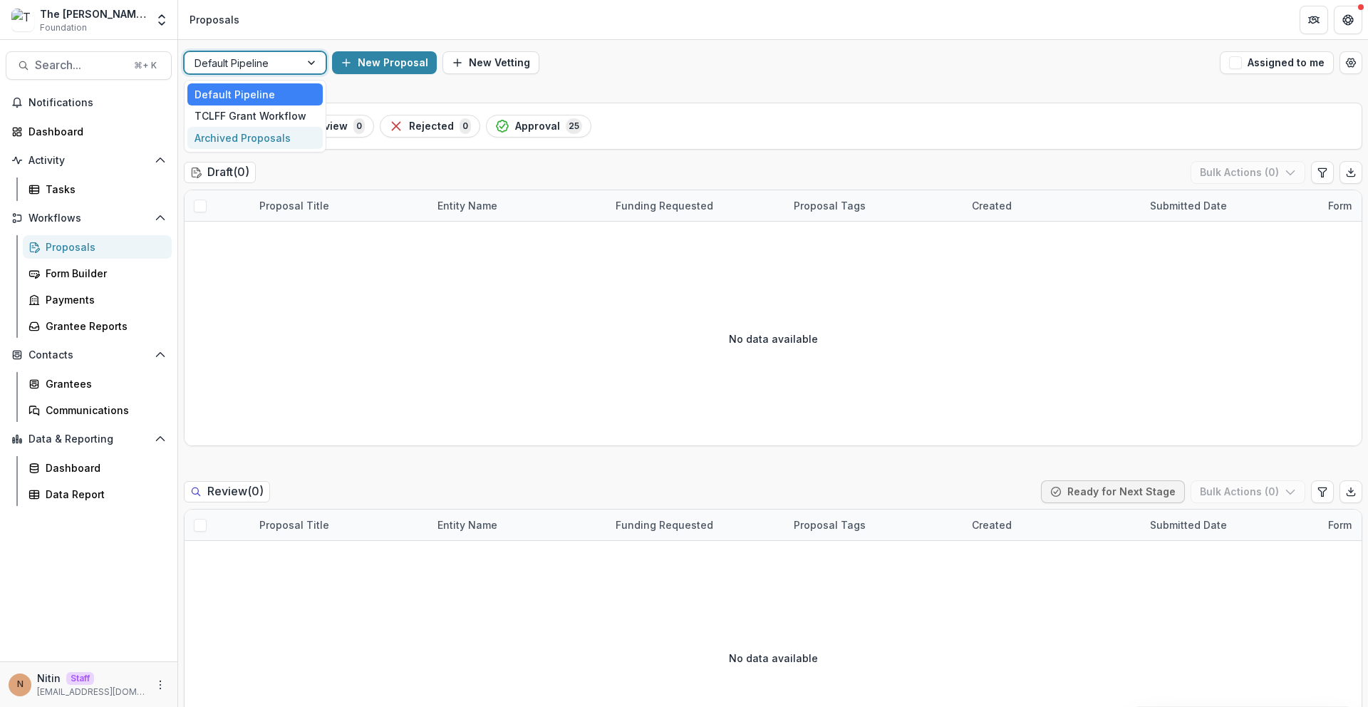
click at [250, 139] on div "Archived Proposals" at bounding box center [254, 138] width 135 height 22
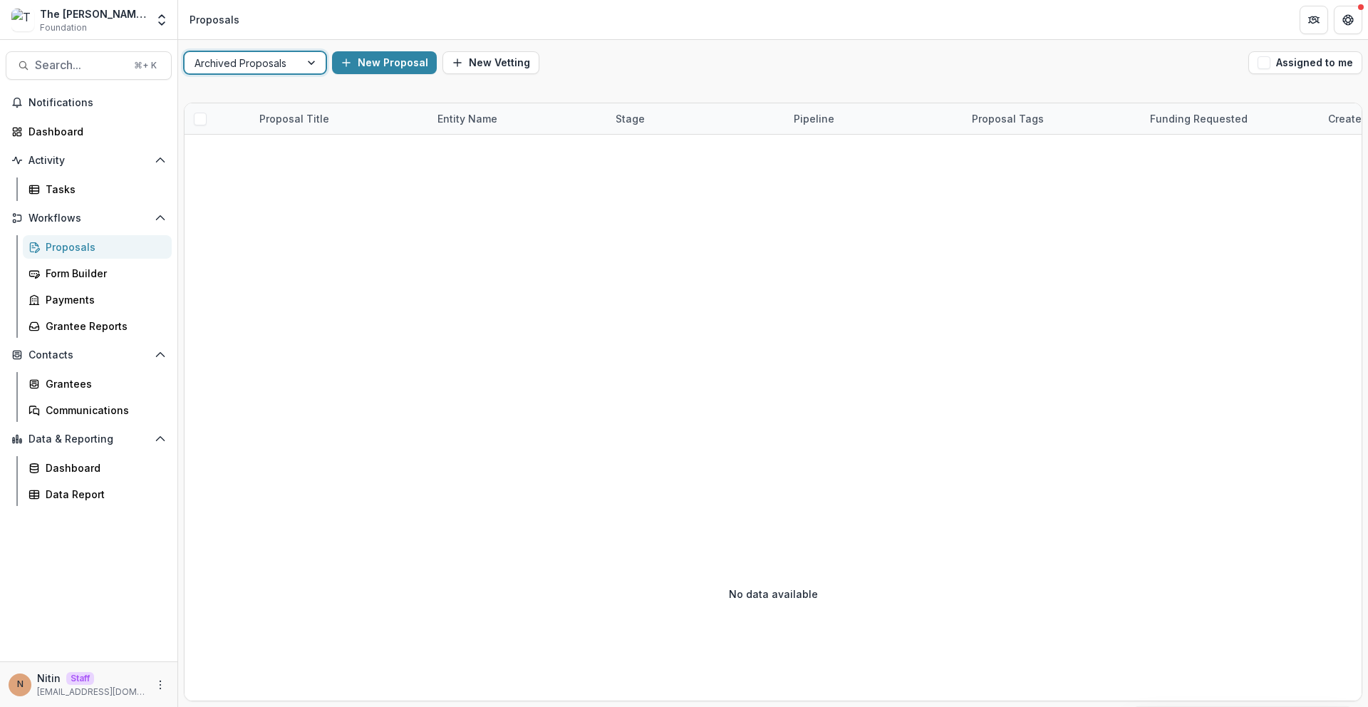
click at [238, 58] on div at bounding box center [242, 63] width 95 height 18
click at [243, 114] on div "TCLFF Grant Workflow" at bounding box center [254, 116] width 135 height 22
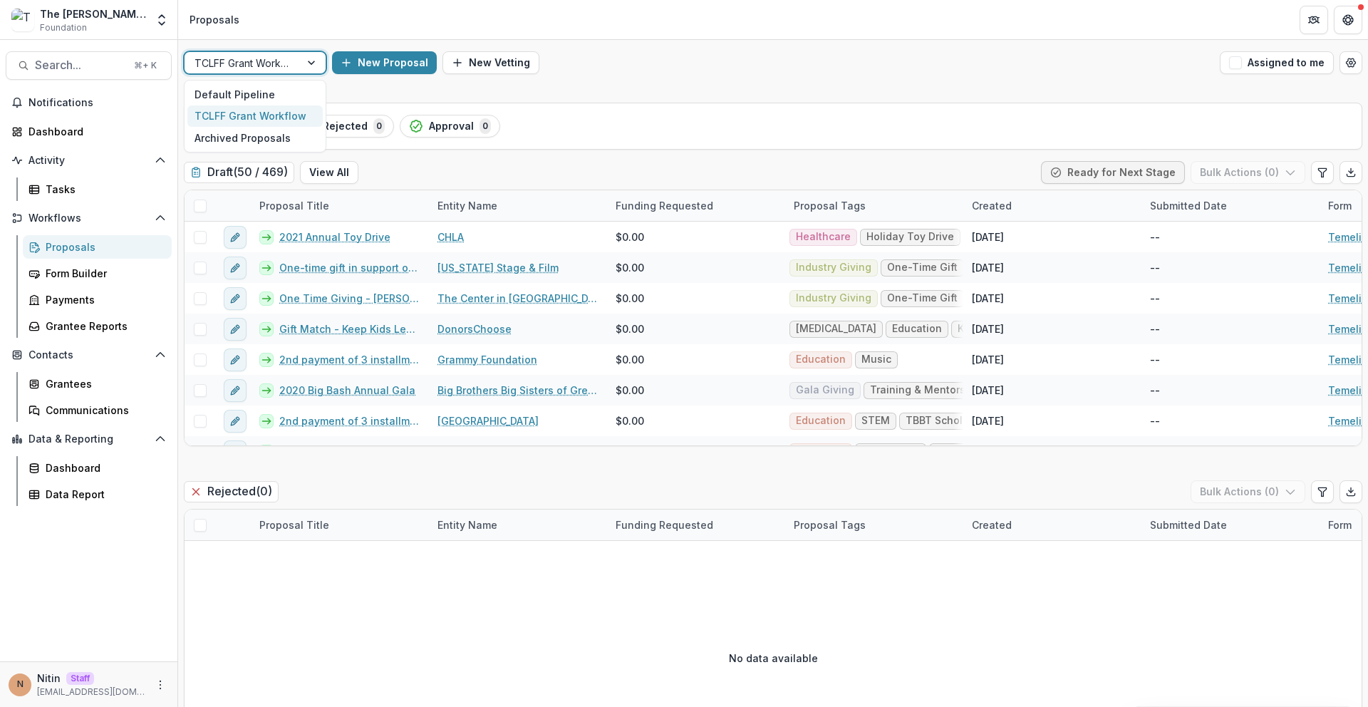
click at [256, 66] on div at bounding box center [242, 63] width 95 height 18
click at [232, 98] on div "Default Pipeline" at bounding box center [254, 94] width 135 height 22
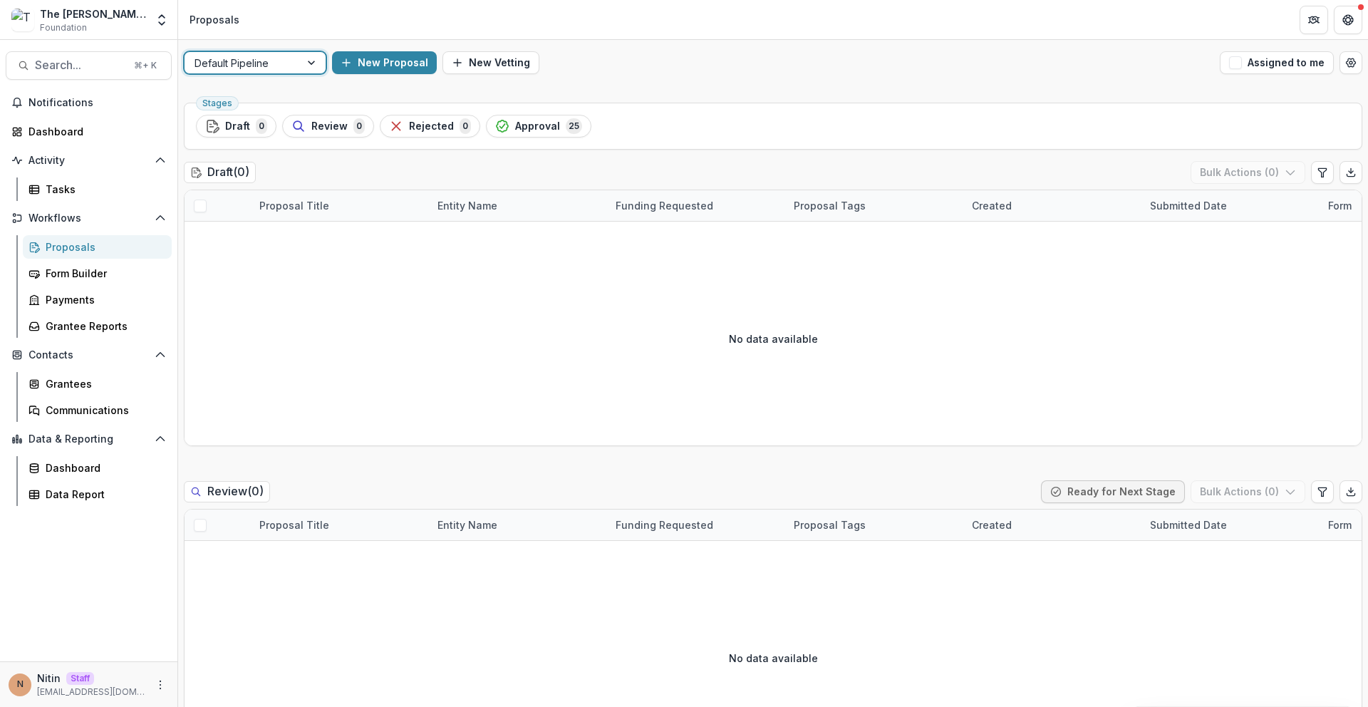
click at [269, 63] on div at bounding box center [242, 63] width 95 height 18
click at [258, 110] on div "TCLFF Grant Workflow" at bounding box center [254, 116] width 135 height 22
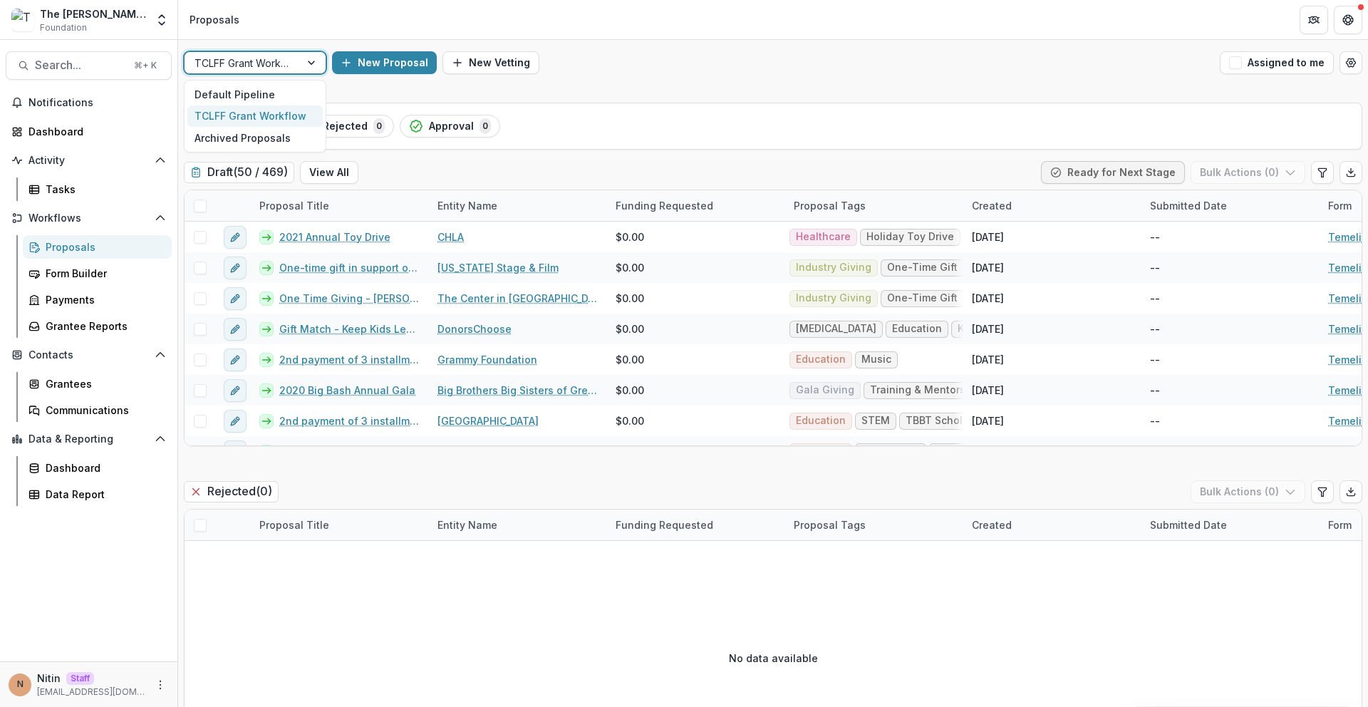
click at [272, 61] on div at bounding box center [242, 63] width 95 height 18
click at [248, 133] on div "Archived Proposals" at bounding box center [254, 138] width 135 height 22
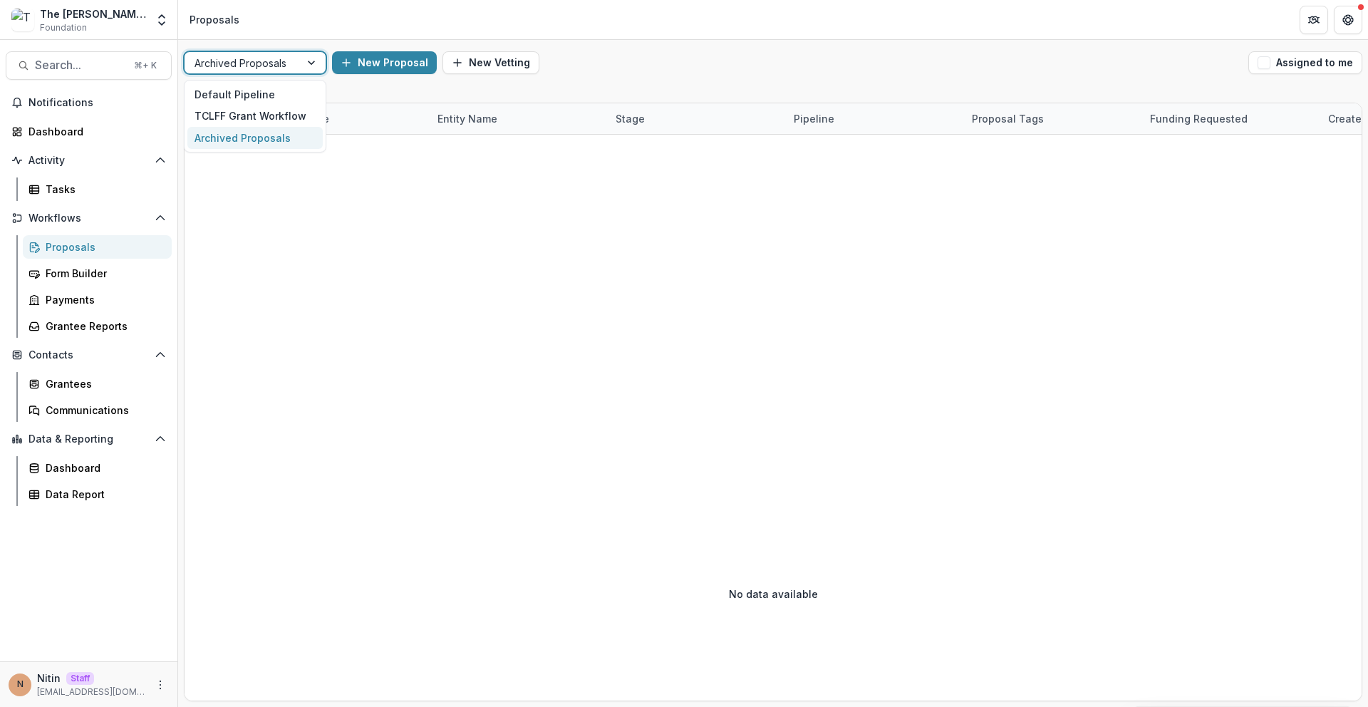
click at [264, 62] on div at bounding box center [242, 63] width 95 height 18
click at [244, 95] on div "Default Pipeline" at bounding box center [254, 94] width 135 height 22
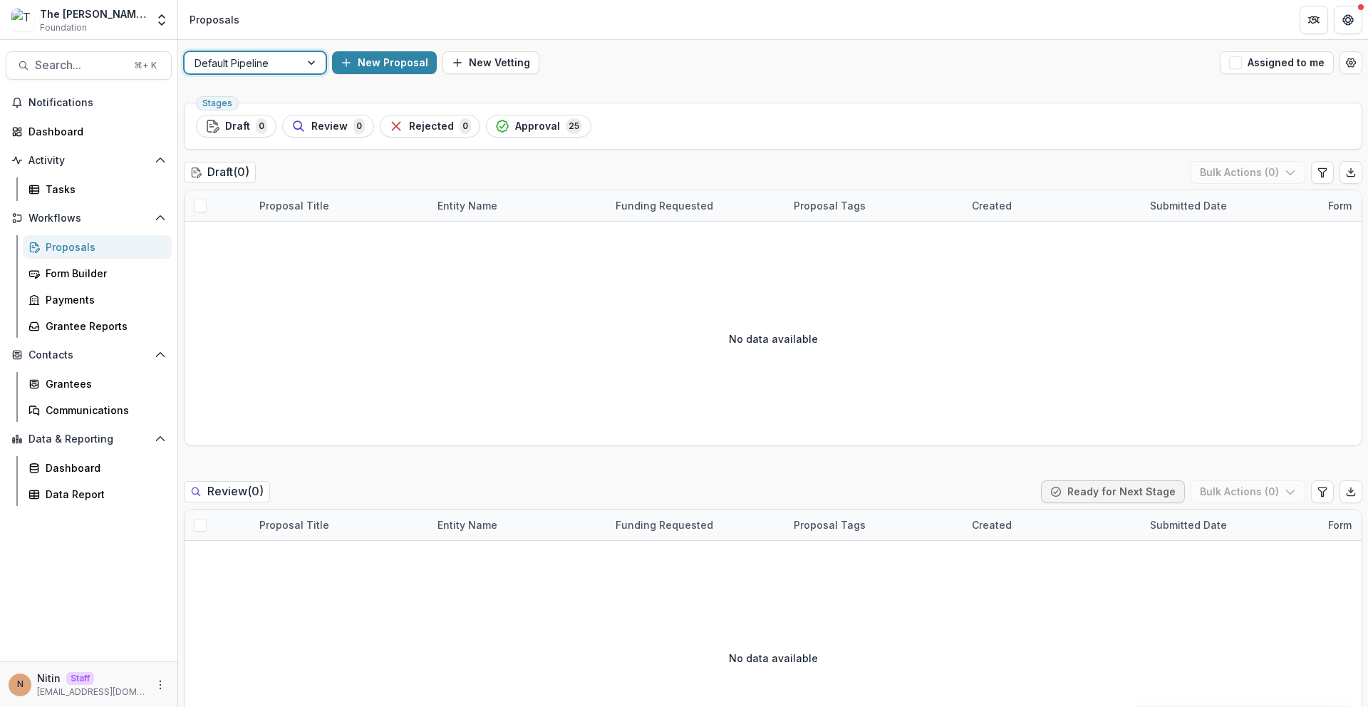
click at [255, 66] on div at bounding box center [242, 63] width 95 height 18
click at [244, 115] on div "TCLFF Grant Workflow" at bounding box center [254, 116] width 135 height 22
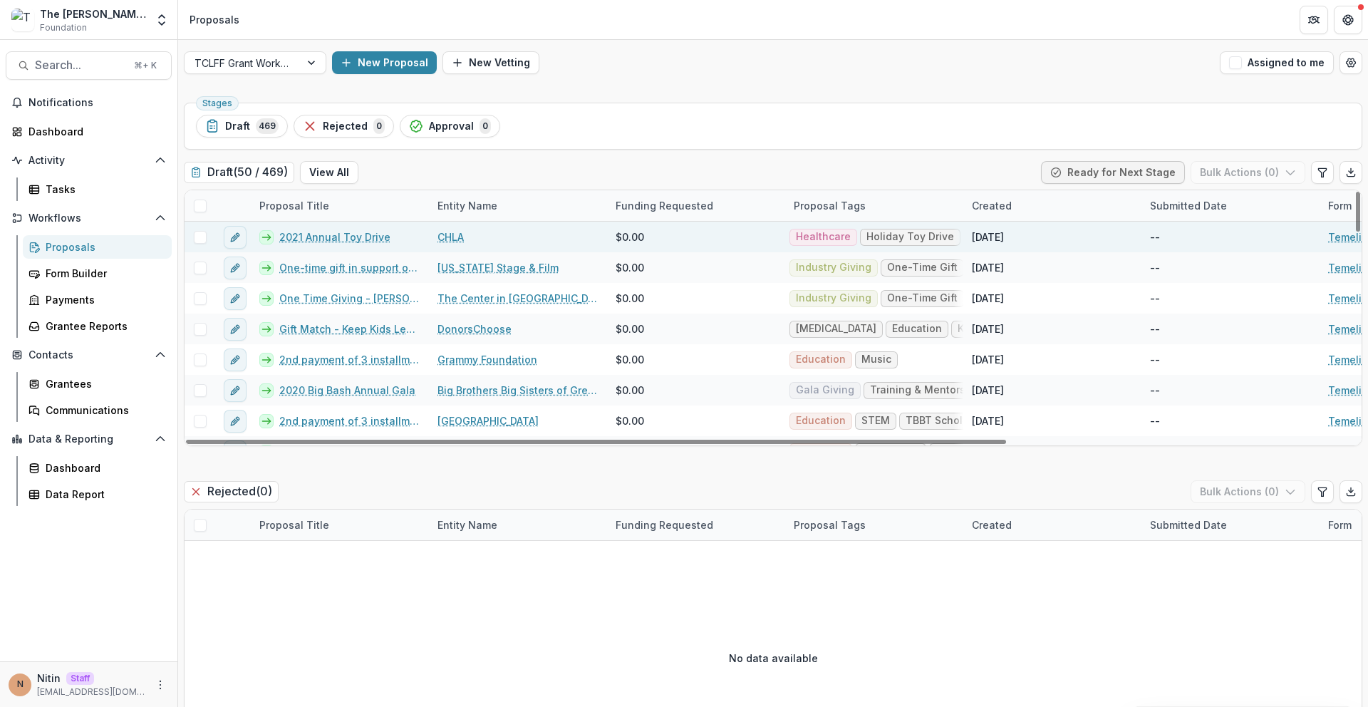
click at [203, 242] on span at bounding box center [200, 237] width 13 height 13
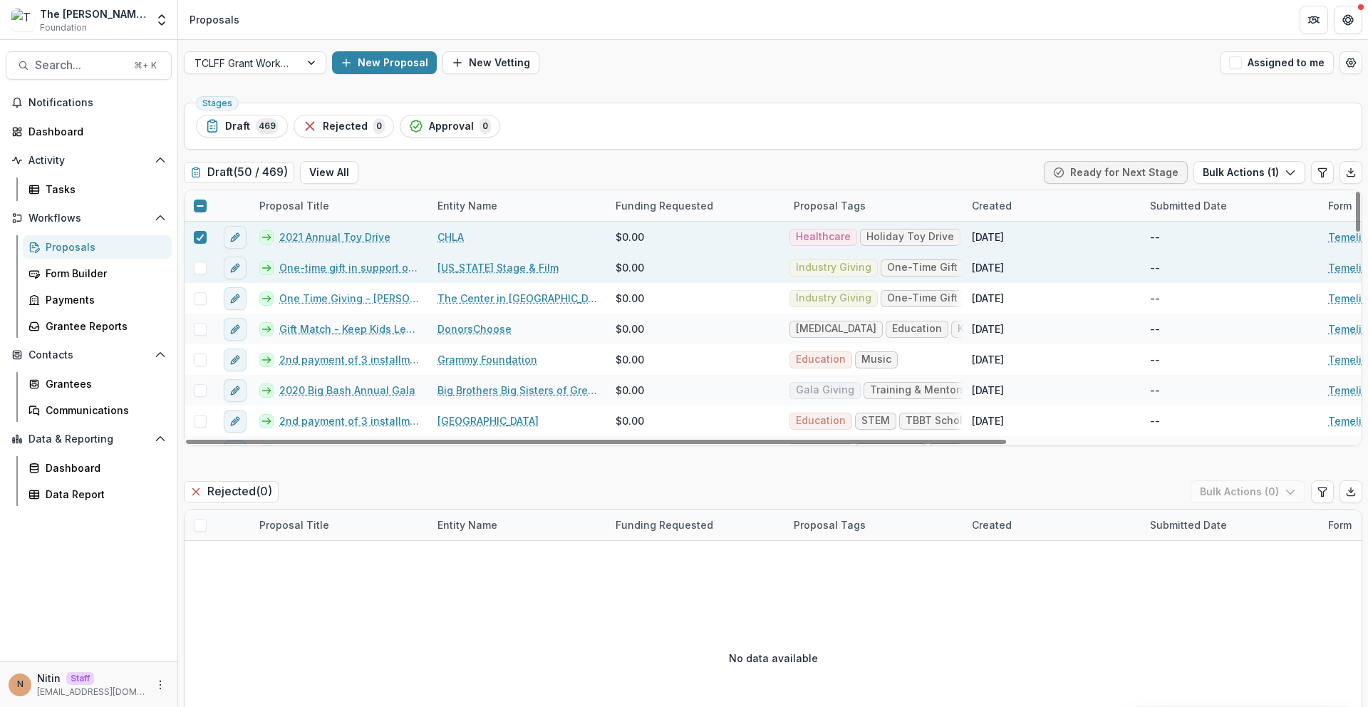
click at [201, 259] on div at bounding box center [200, 267] width 31 height 31
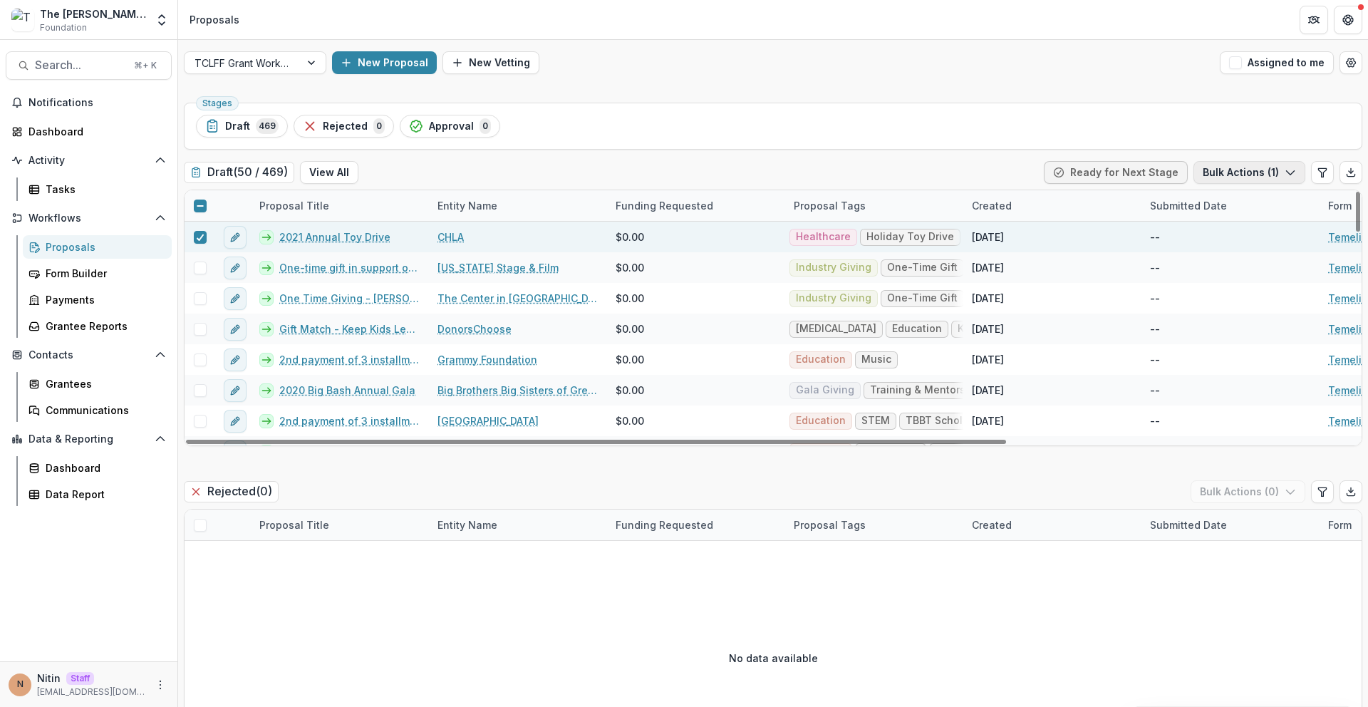
click at [1232, 171] on button "Bulk Actions ( 1 )" at bounding box center [1249, 172] width 112 height 23
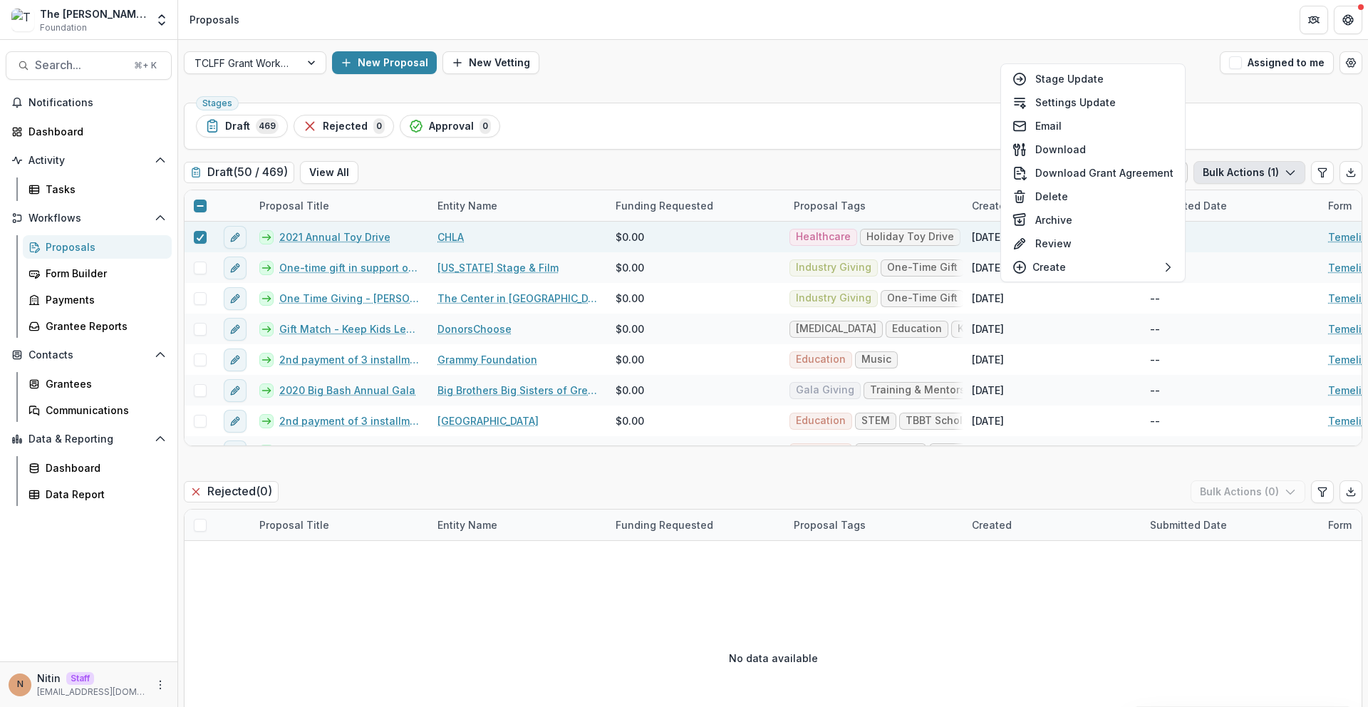
click at [798, 153] on div "Stages Draft 469 Rejected 0 Approval 0 Draft ( 50 / 469 ) View All Ready for Ne…" at bounding box center [773, 593] width 1190 height 993
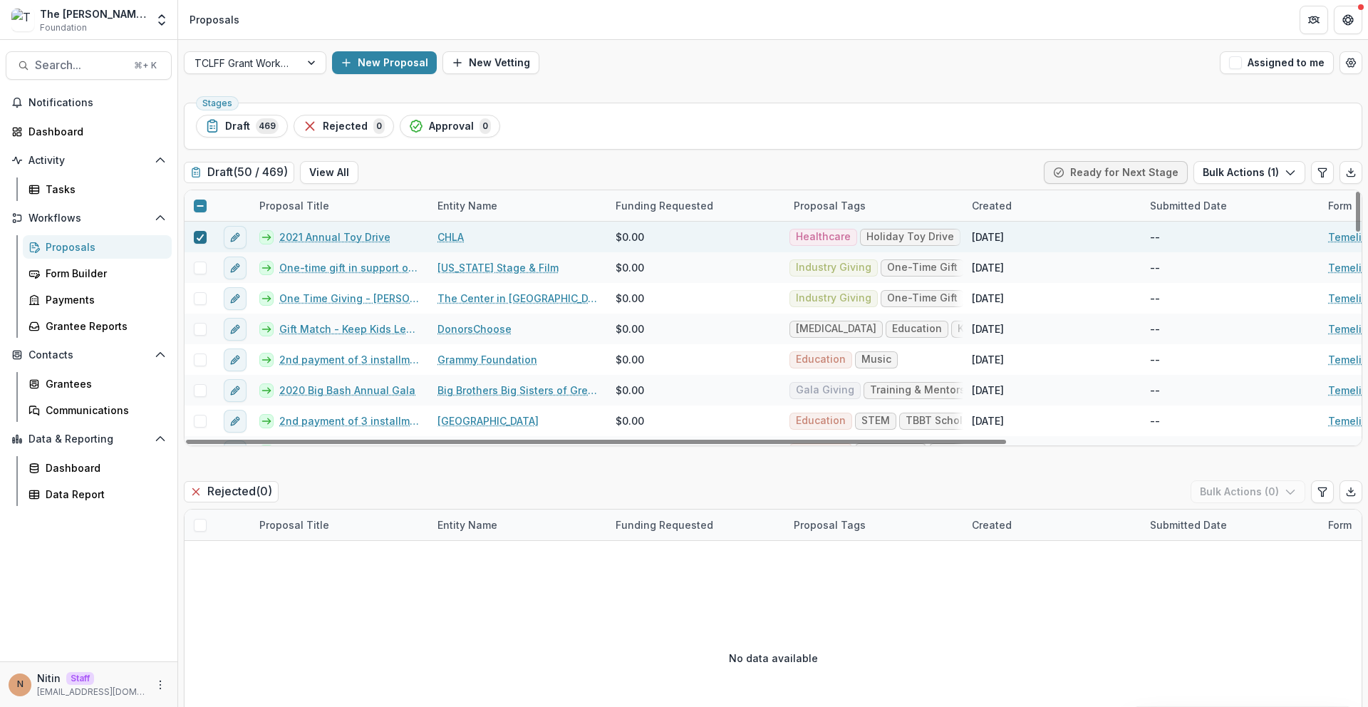
click at [200, 232] on div at bounding box center [200, 237] width 9 height 11
click at [273, 63] on div at bounding box center [242, 63] width 95 height 18
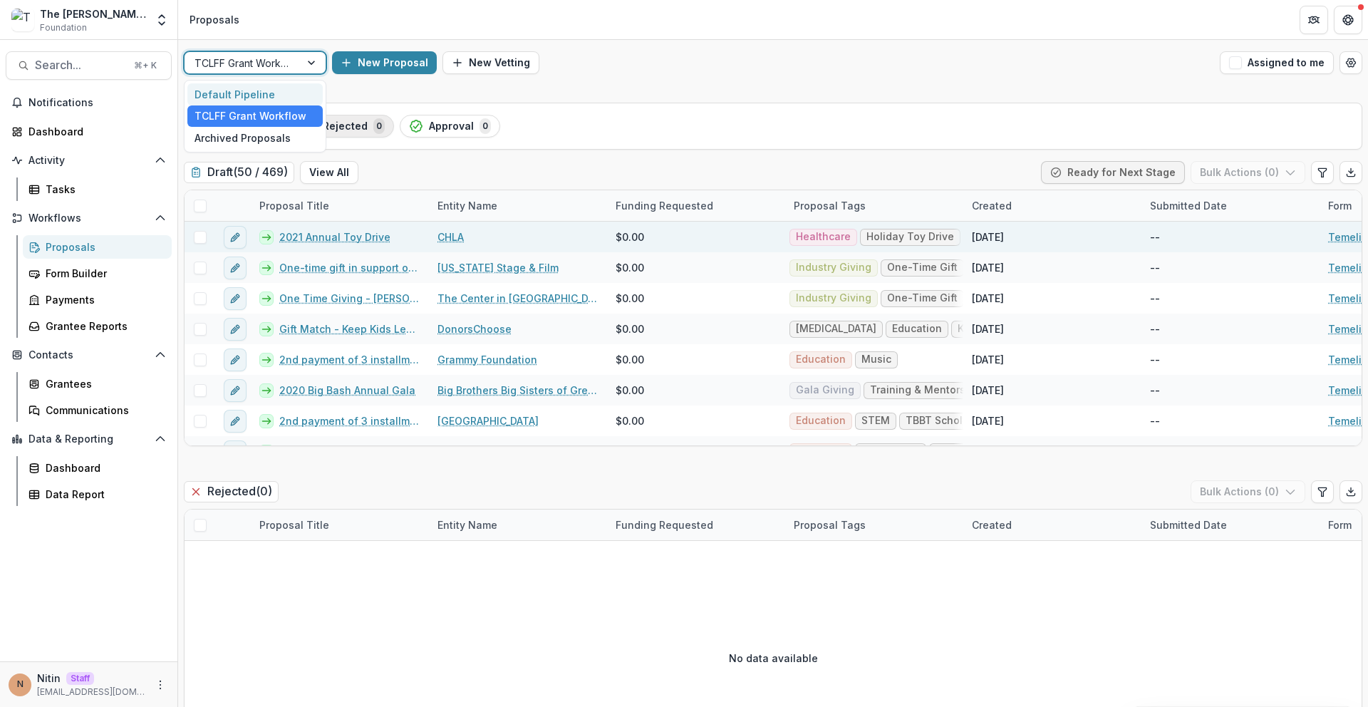
drag, startPoint x: 582, startPoint y: 93, endPoint x: 356, endPoint y: 135, distance: 229.9
click at [581, 93] on div "Default Pipeline, 1 of 3. 3 results available. Use Up and Down to choose option…" at bounding box center [773, 565] width 1190 height 1050
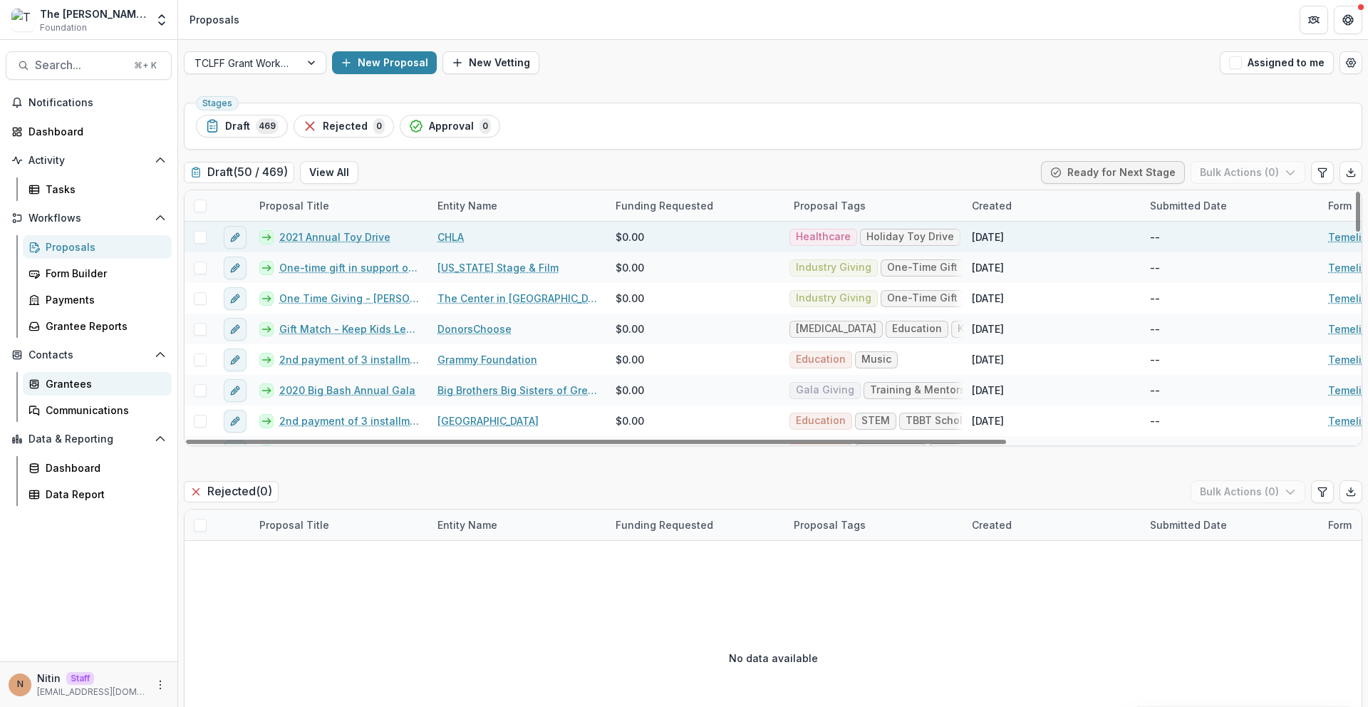
click at [103, 390] on div "Grantees" at bounding box center [103, 383] width 115 height 15
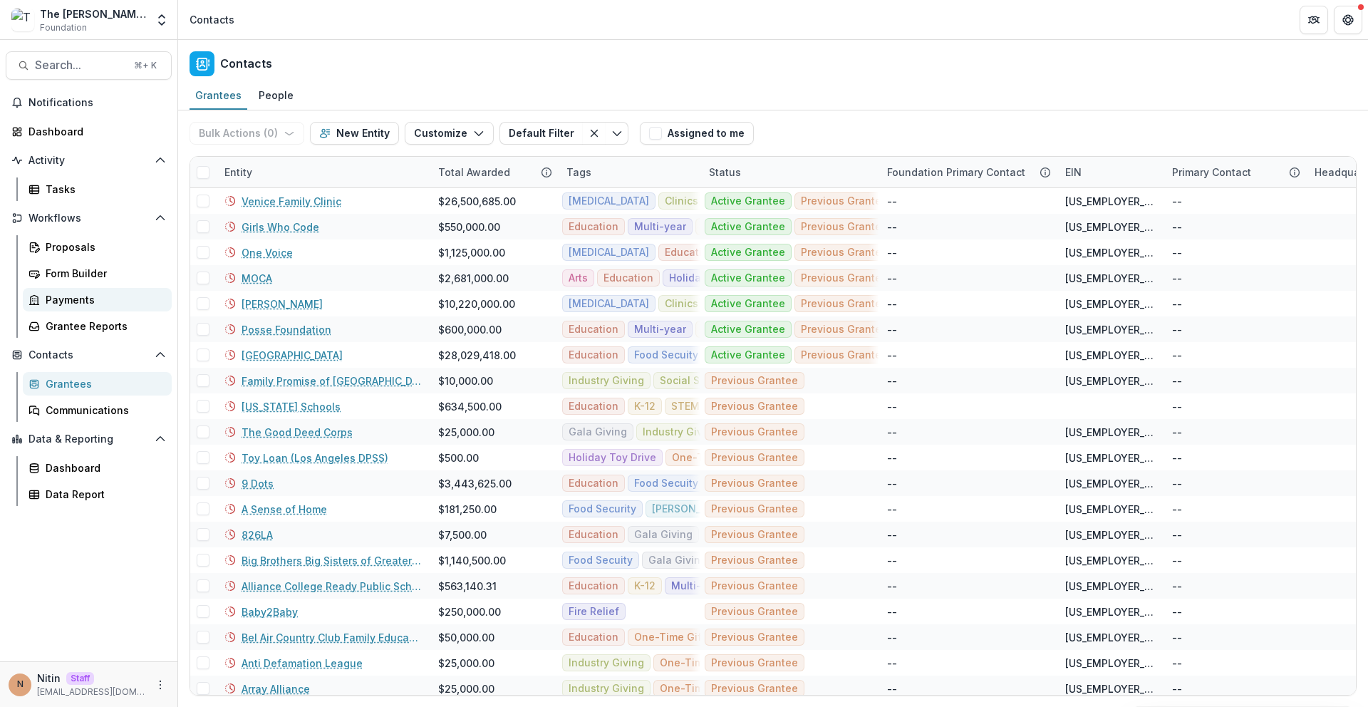
click at [110, 308] on link "Payments" at bounding box center [97, 300] width 149 height 24
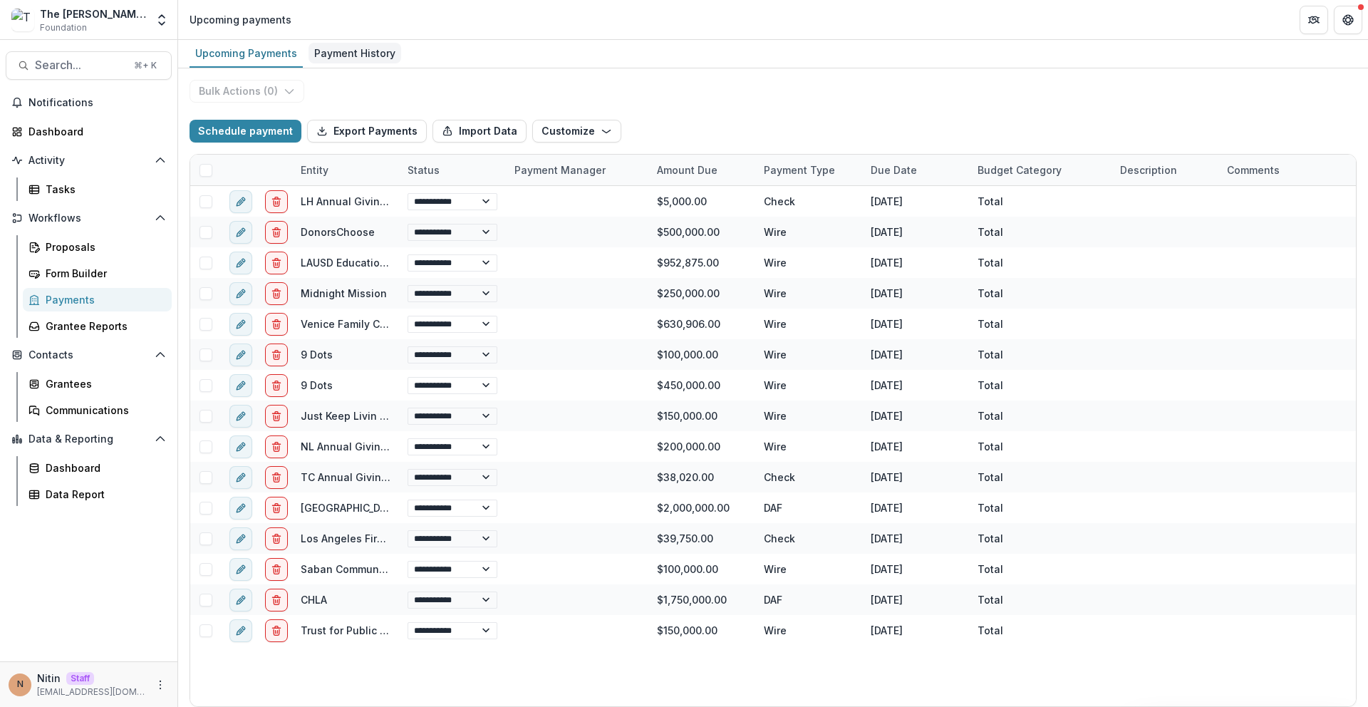
click at [364, 62] on div "Payment History" at bounding box center [355, 53] width 93 height 21
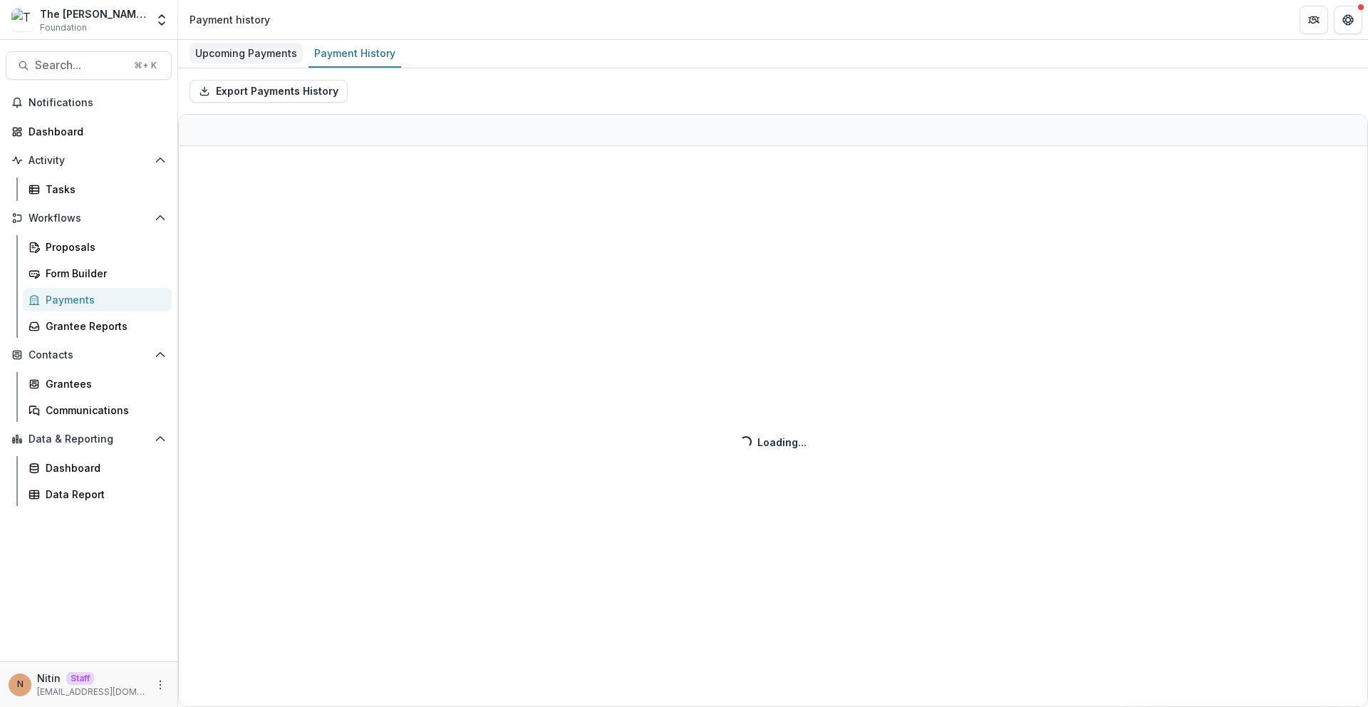
click at [257, 62] on div "Upcoming Payments" at bounding box center [246, 53] width 113 height 21
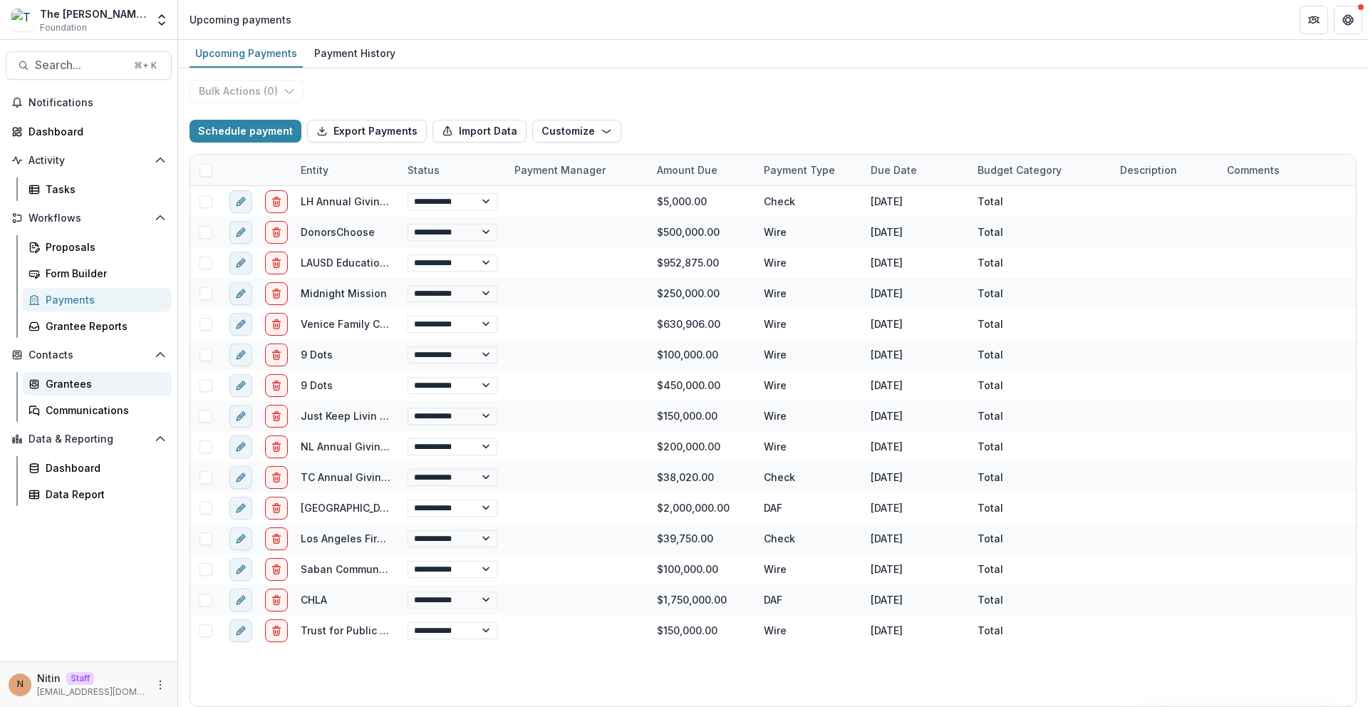
click at [99, 388] on div "Grantees" at bounding box center [103, 383] width 115 height 15
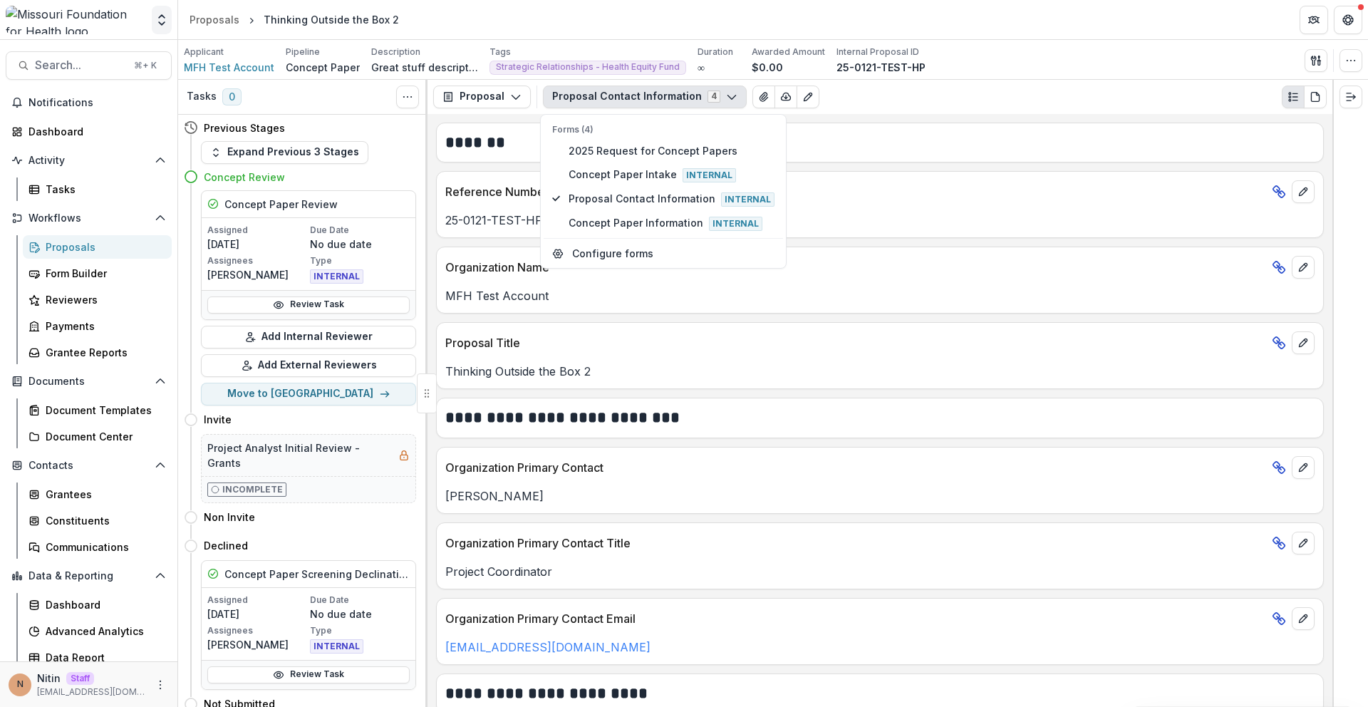
click at [157, 26] on icon "Open entity switcher" at bounding box center [162, 20] width 14 height 14
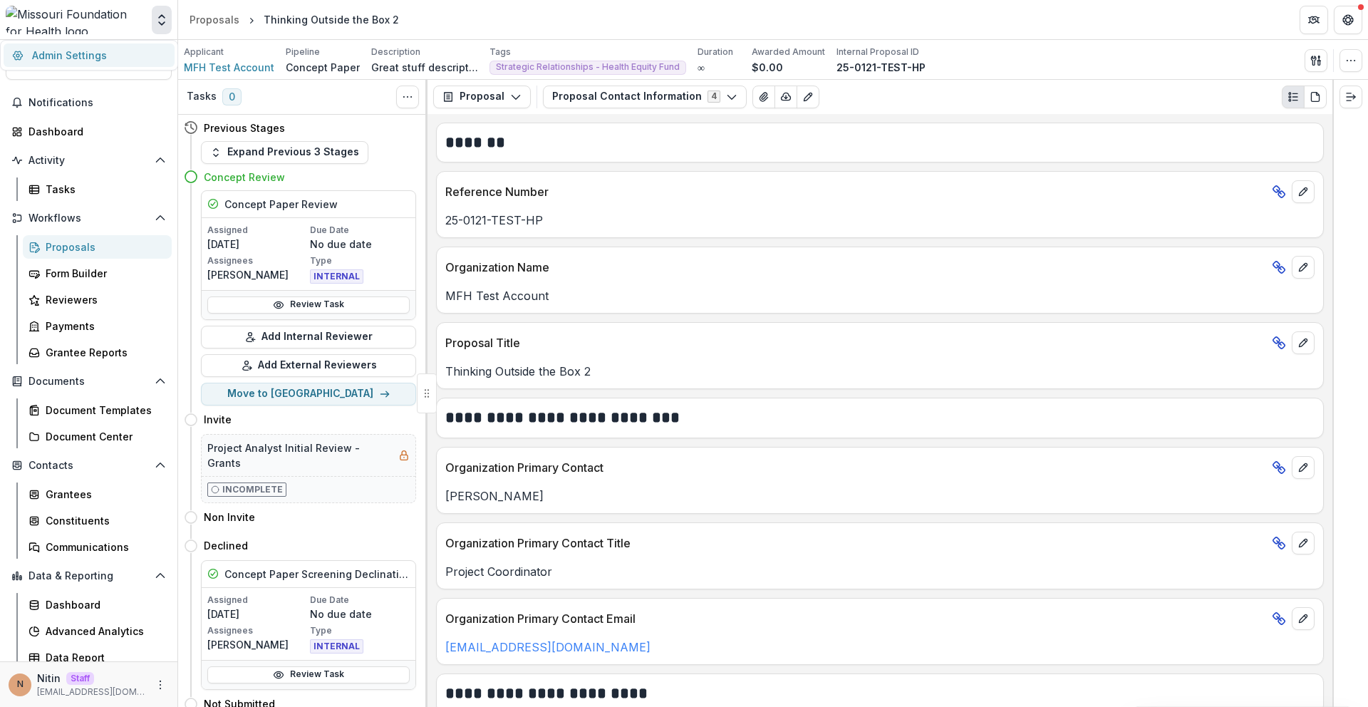
click at [150, 47] on link "Admin Settings" at bounding box center [89, 55] width 171 height 24
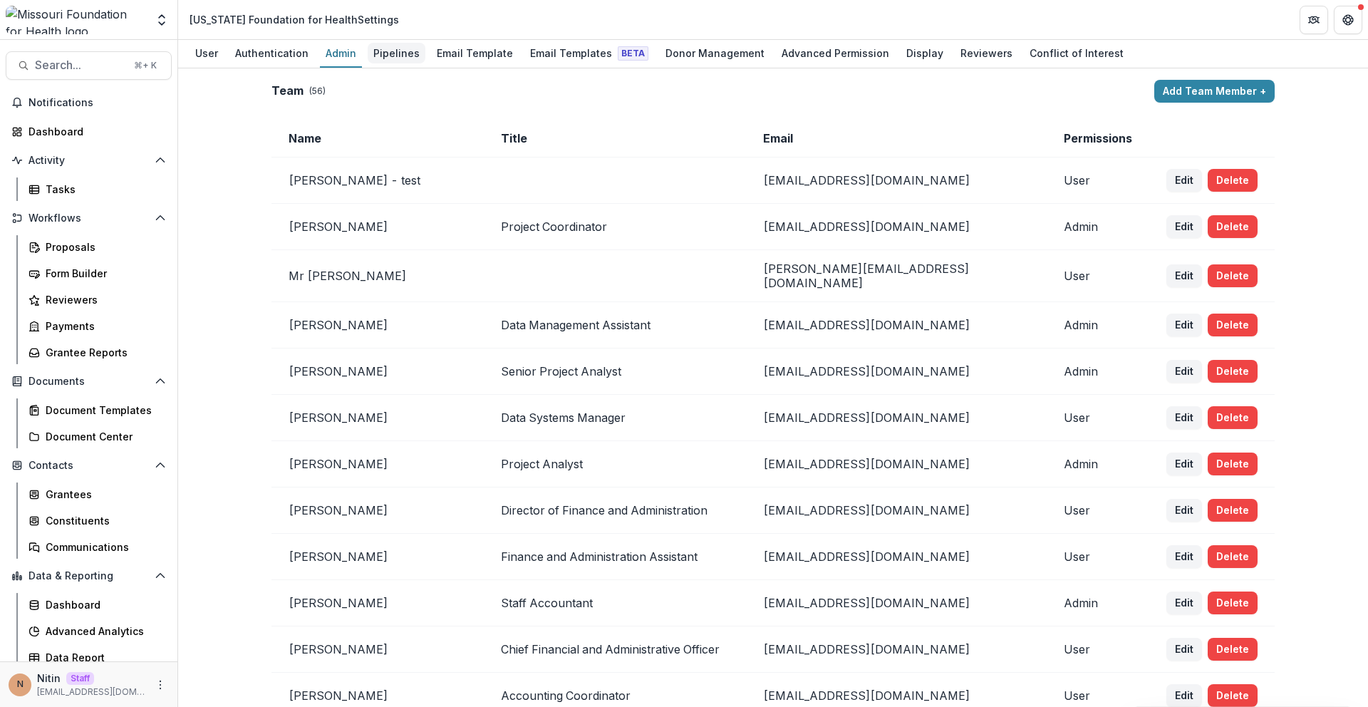
click at [378, 47] on div "Pipelines" at bounding box center [397, 53] width 58 height 21
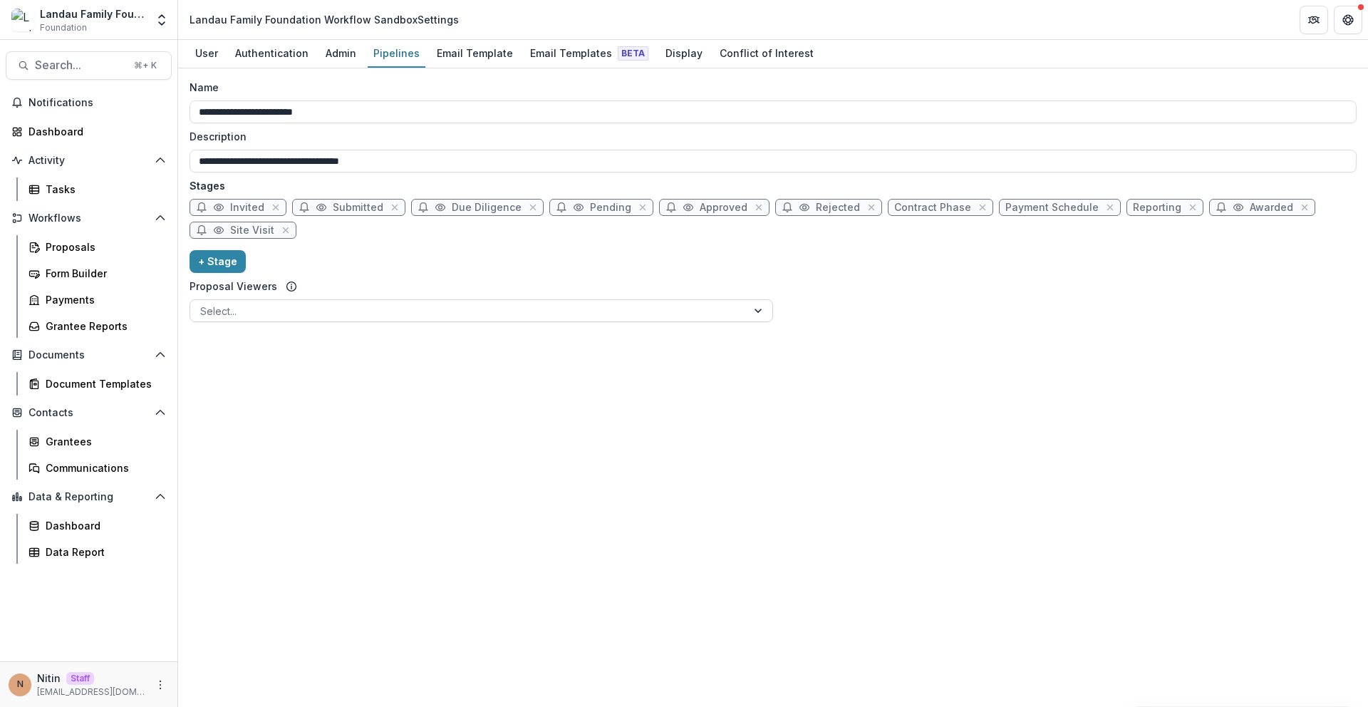
click at [228, 312] on div at bounding box center [468, 311] width 537 height 18
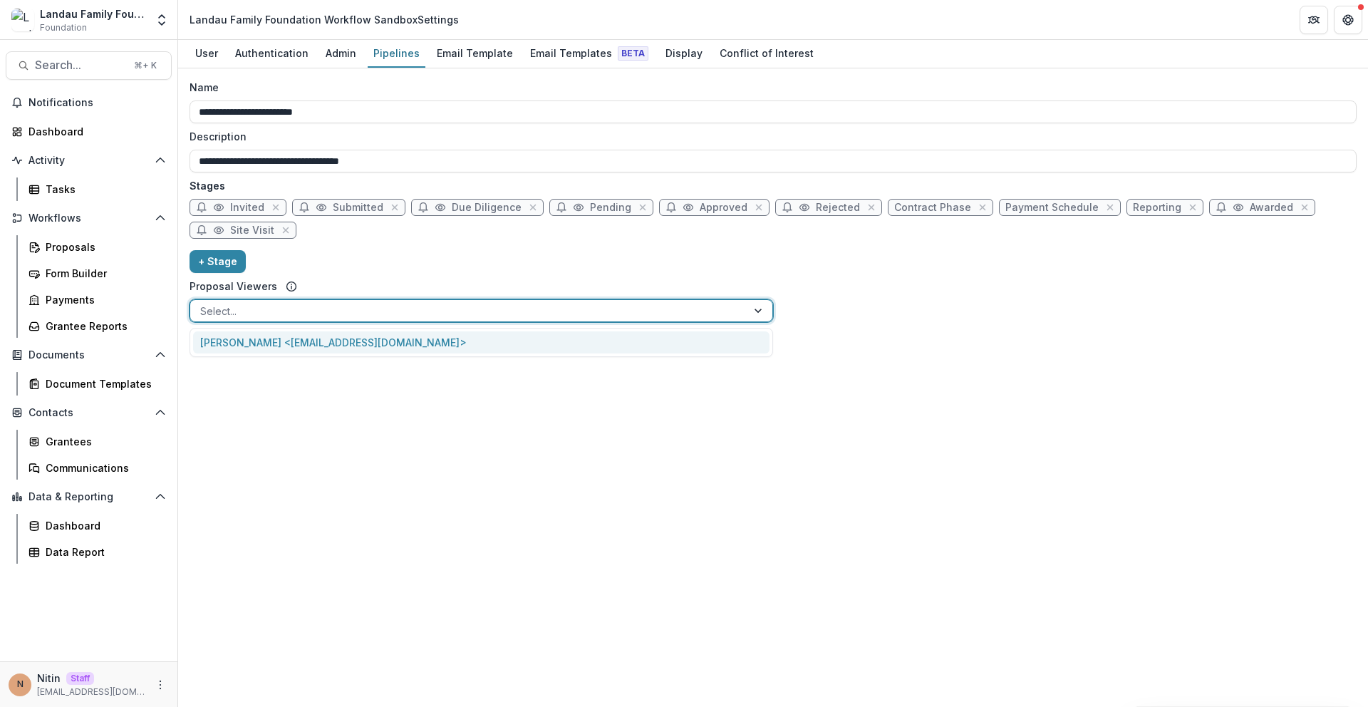
click at [228, 312] on div at bounding box center [468, 311] width 537 height 18
